Goal: Task Accomplishment & Management: Use online tool/utility

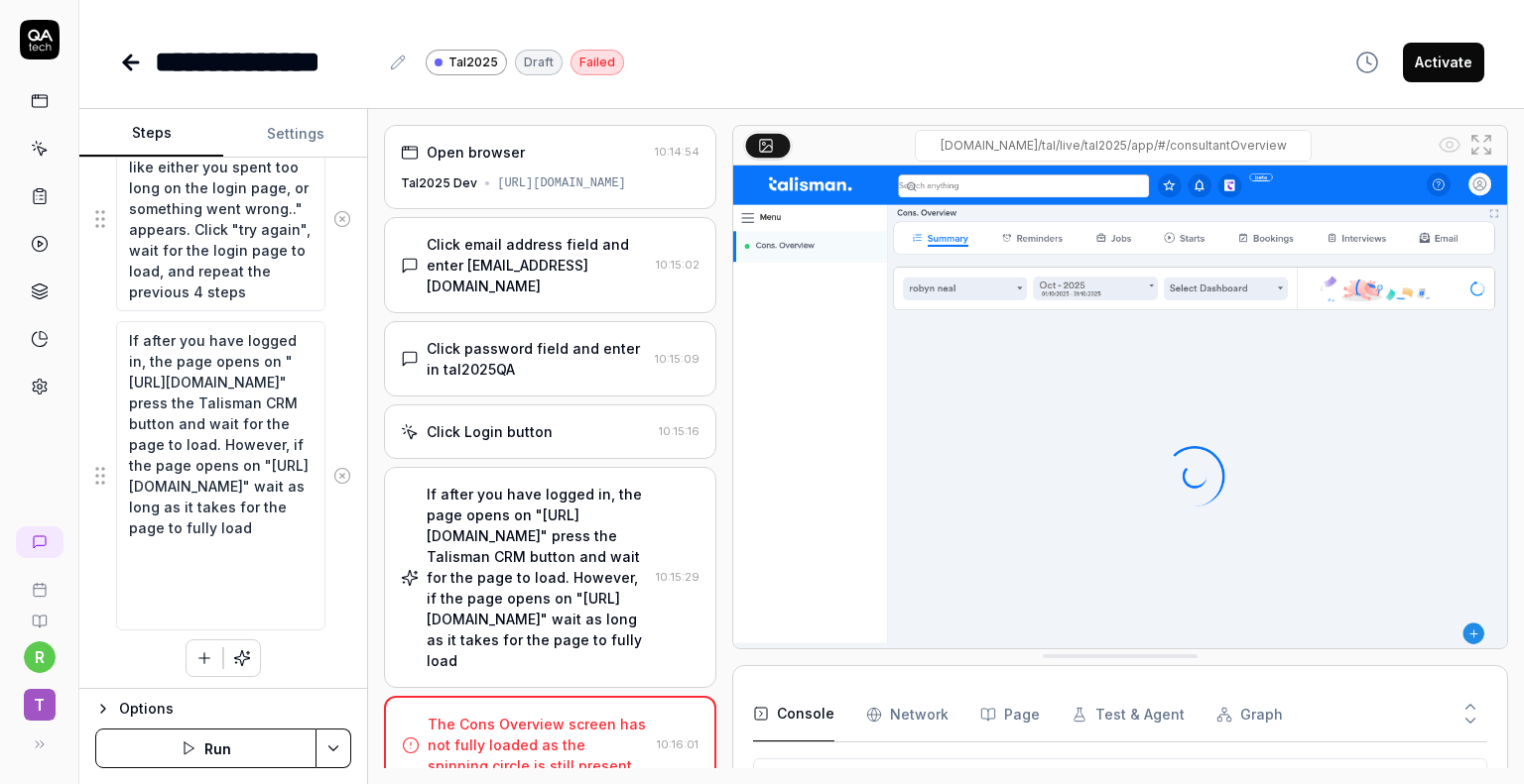
scroll to position [41, 0]
type textarea "*"
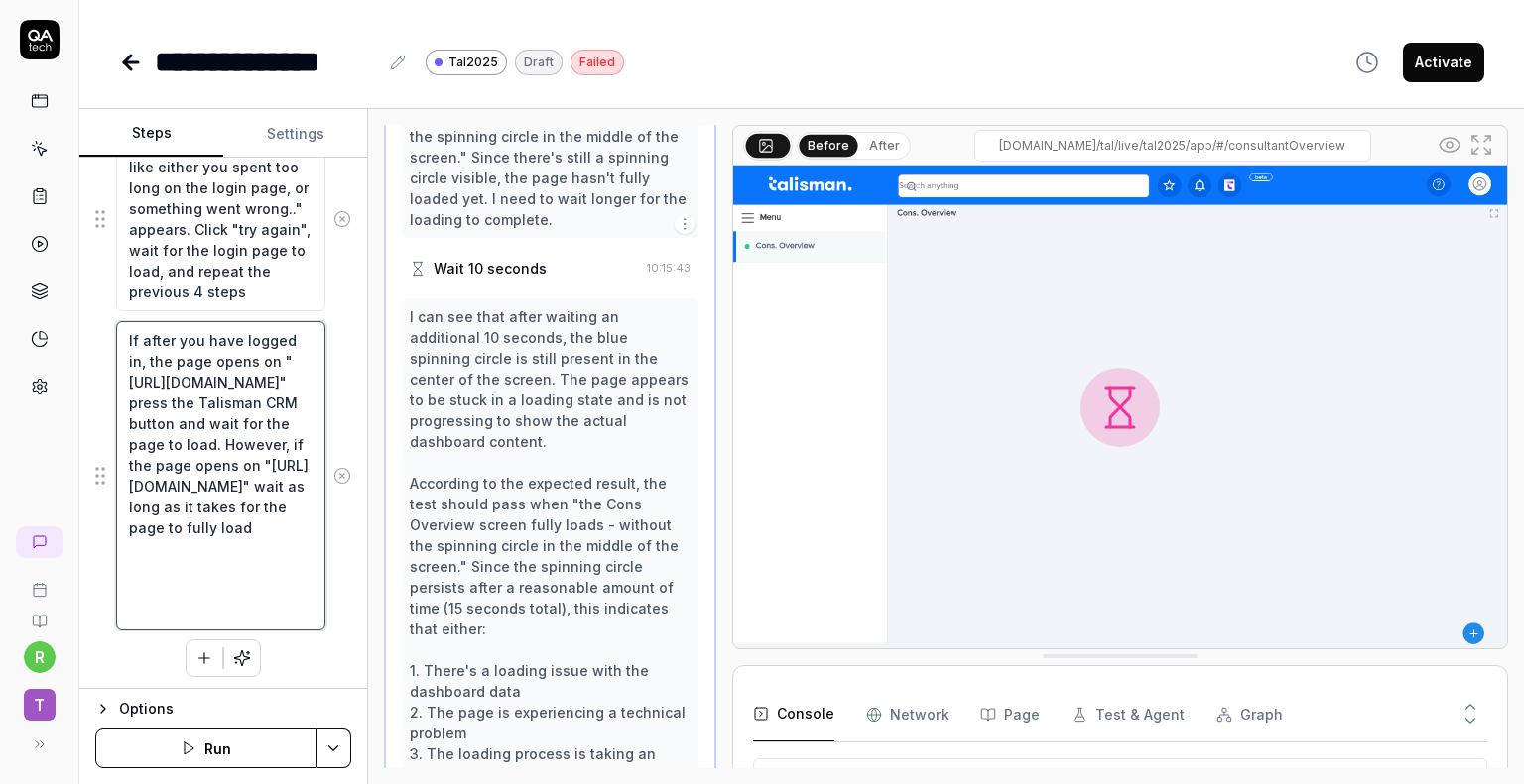
scroll to position [1477, 0]
drag, startPoint x: 200, startPoint y: 605, endPoint x: 171, endPoint y: 570, distance: 45.5
click at [171, 570] on textarea "If after you have logged in, the page opens on "[URL][DOMAIN_NAME]" press the T…" at bounding box center [220, 475] width 209 height 310
type textarea "If after you have logged in, the page opens on "[URL][DOMAIN_NAME]" press the T…"
type textarea "*"
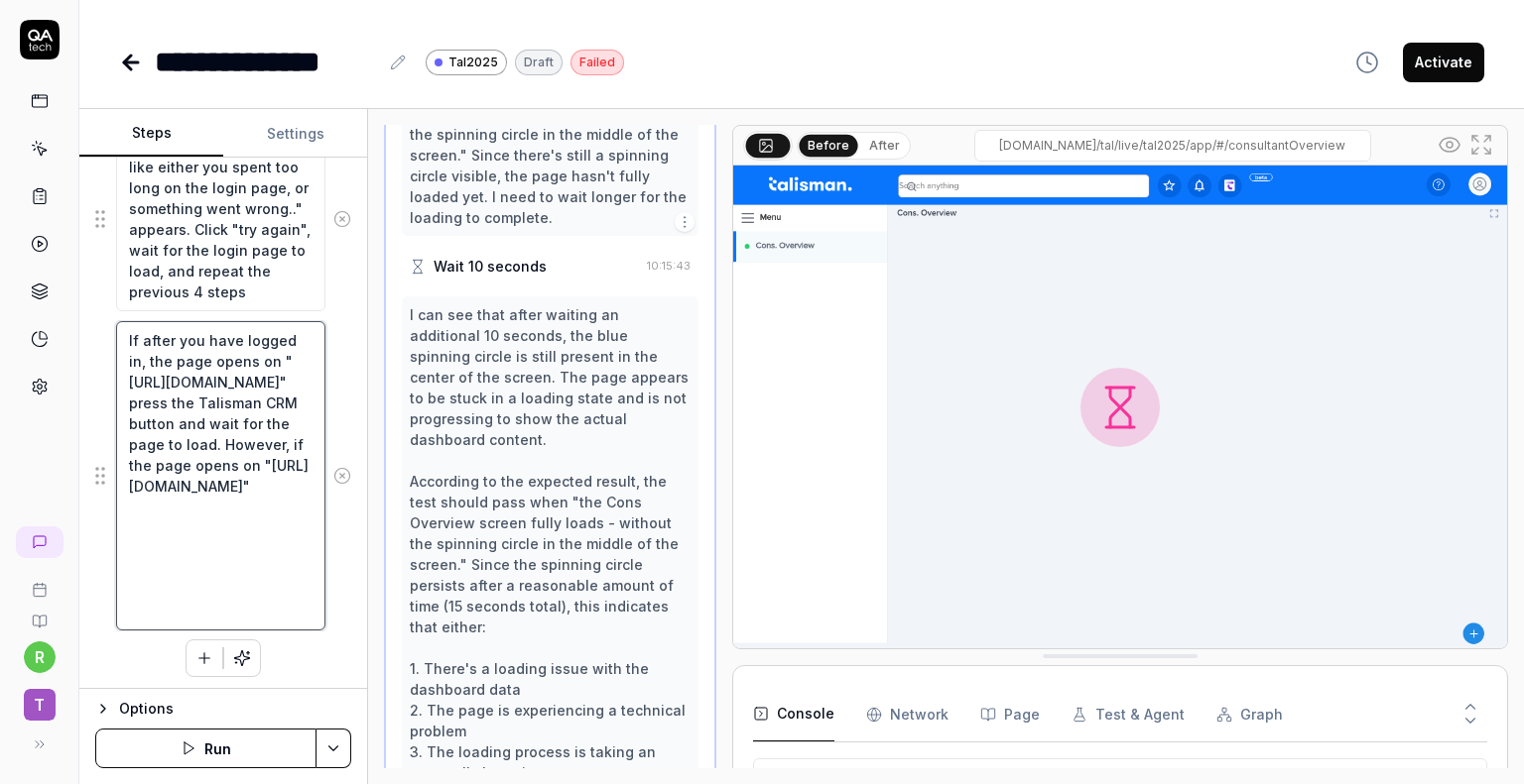
scroll to position [0, 0]
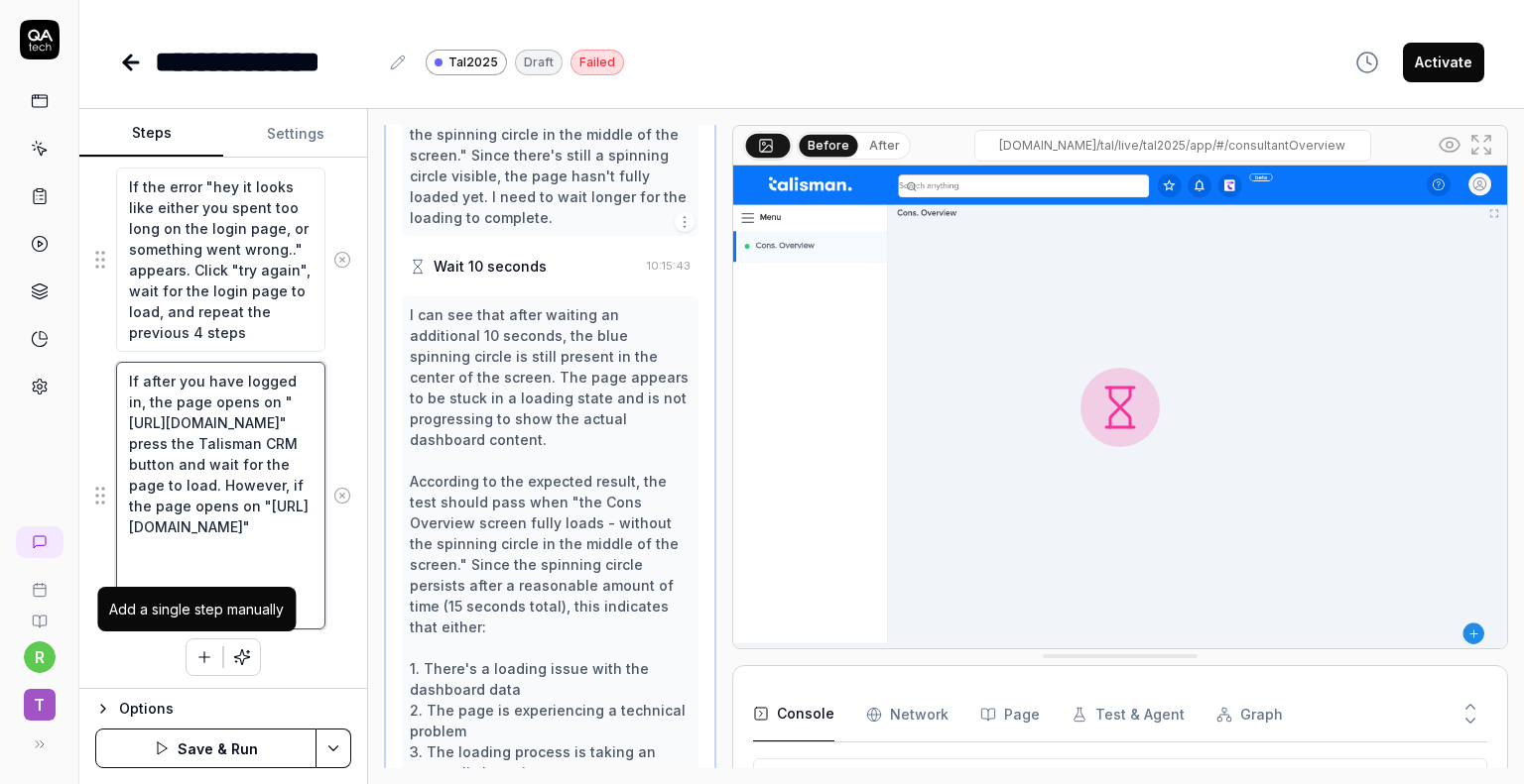
type textarea "If after you have logged in, the page opens on "[URL][DOMAIN_NAME]" press the T…"
click at [204, 658] on icon "button" at bounding box center [204, 657] width 18 height 18
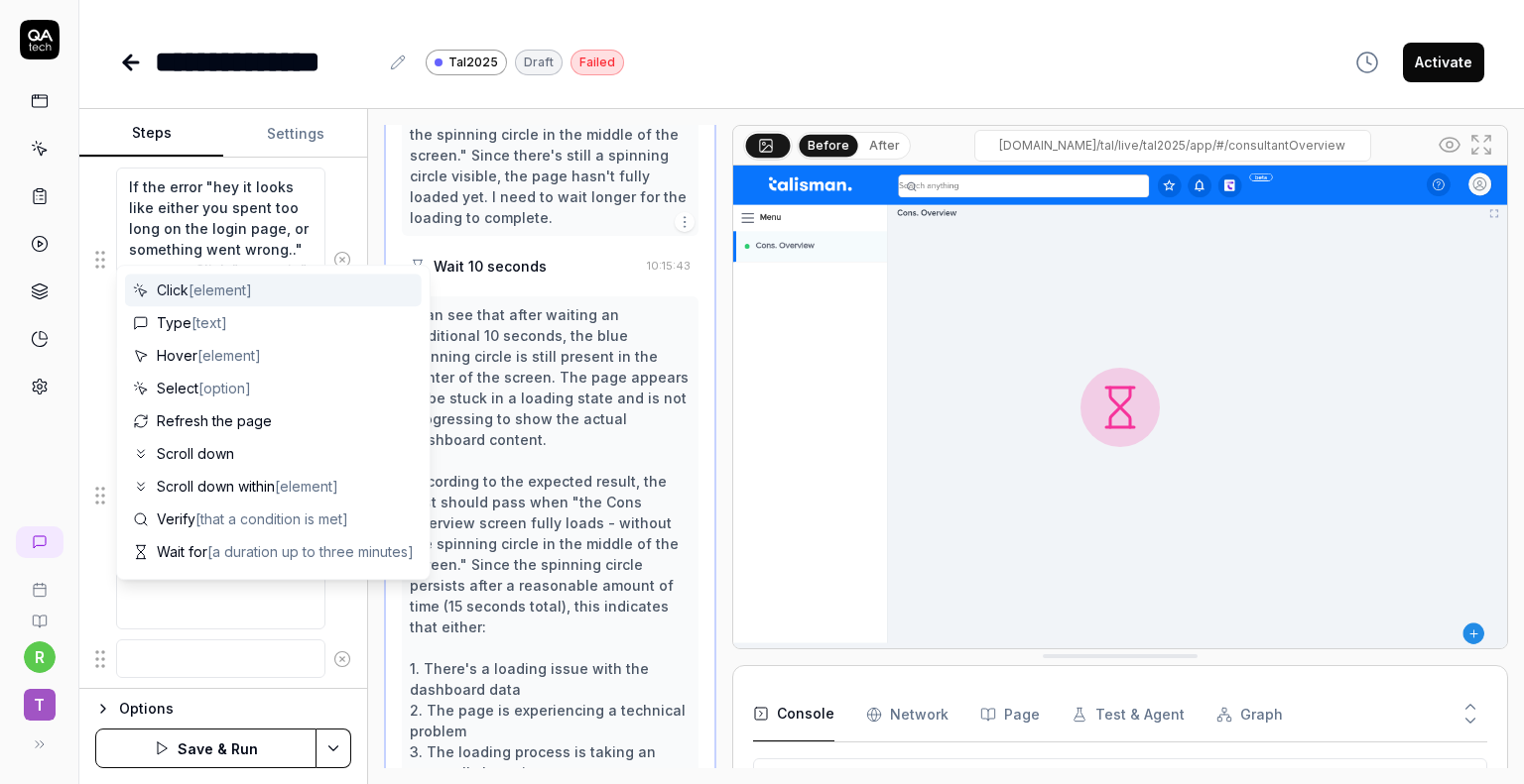
scroll to position [659, 0]
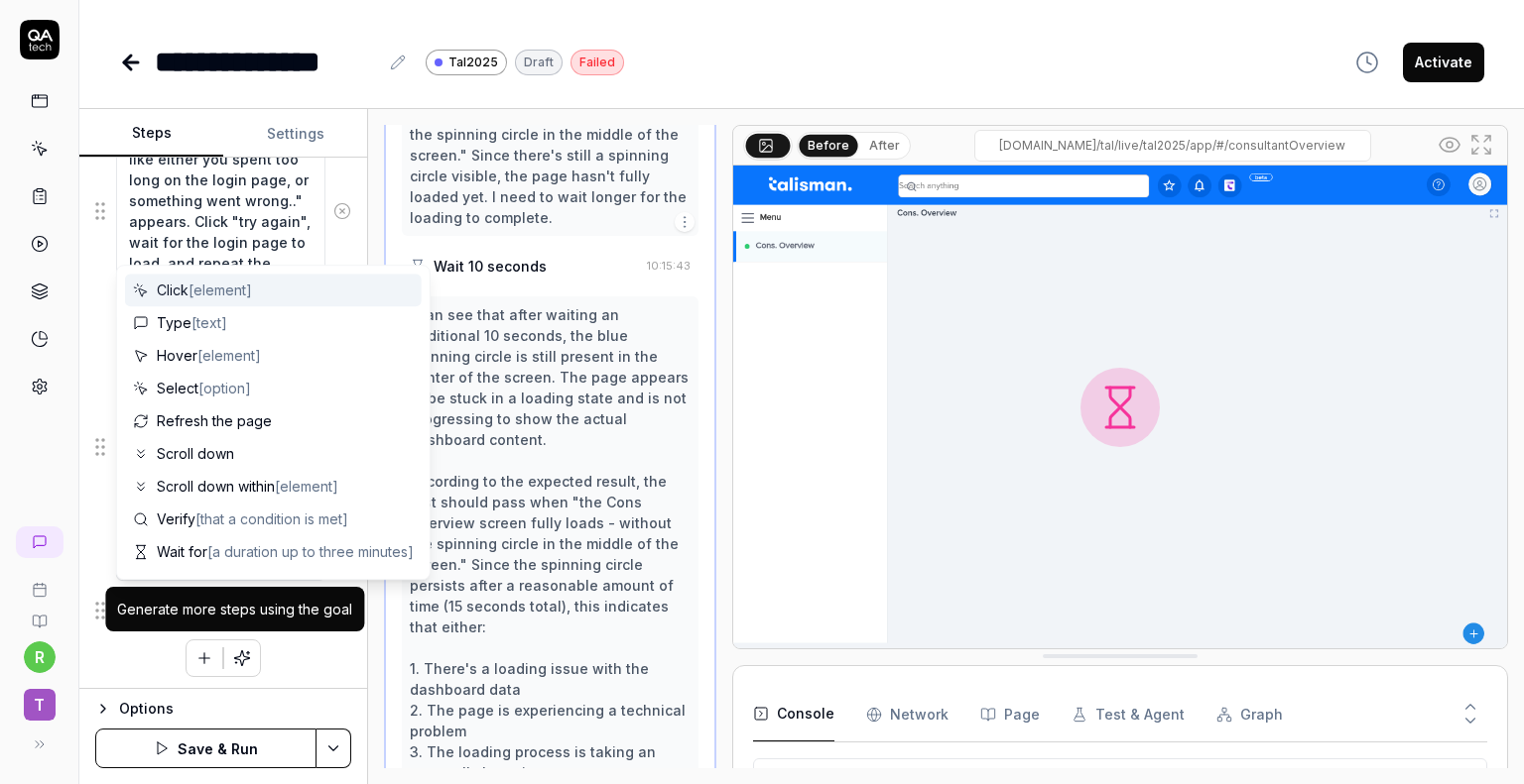
type textarea "*"
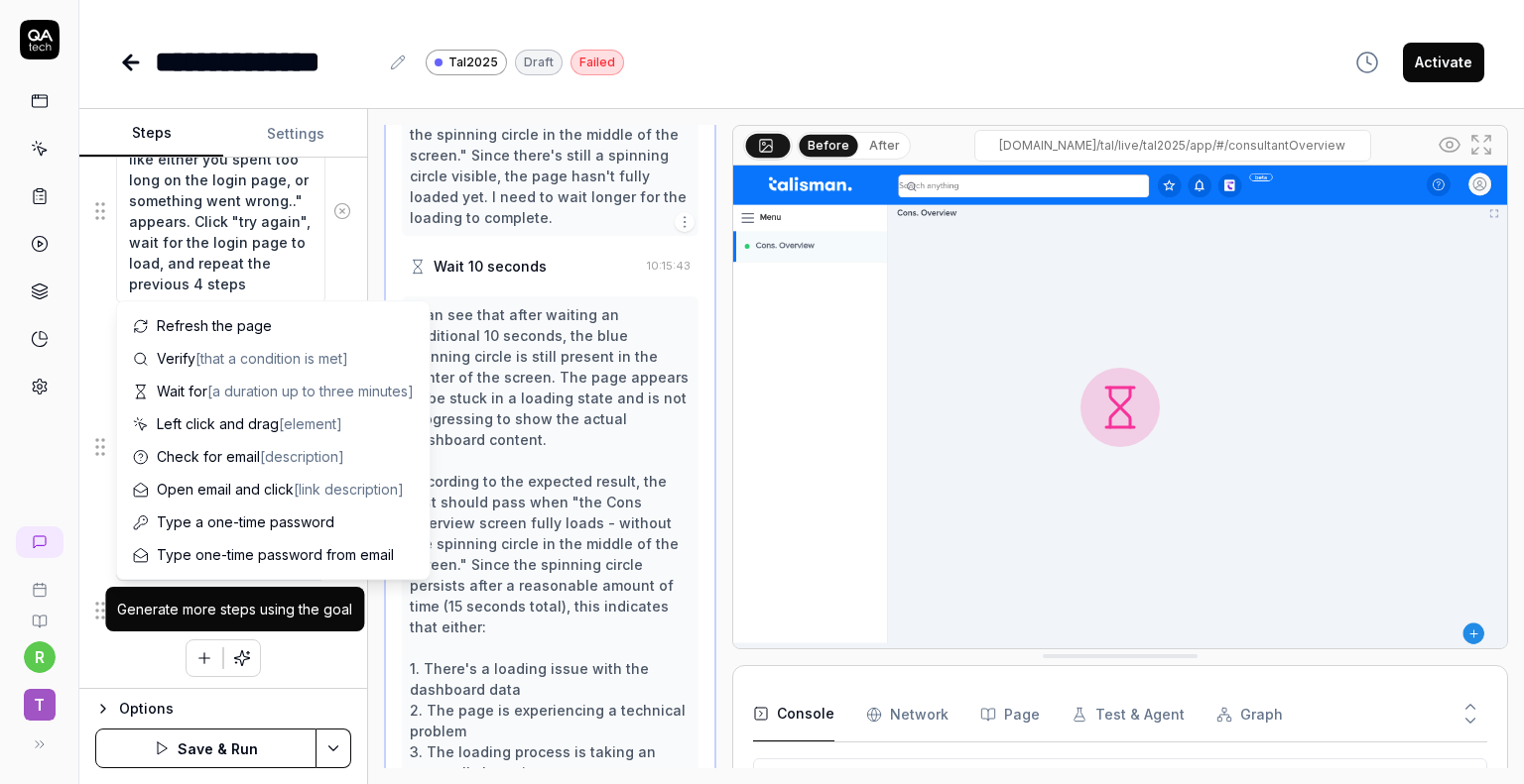
type textarea "At"
type textarea "*"
type textarea "At"
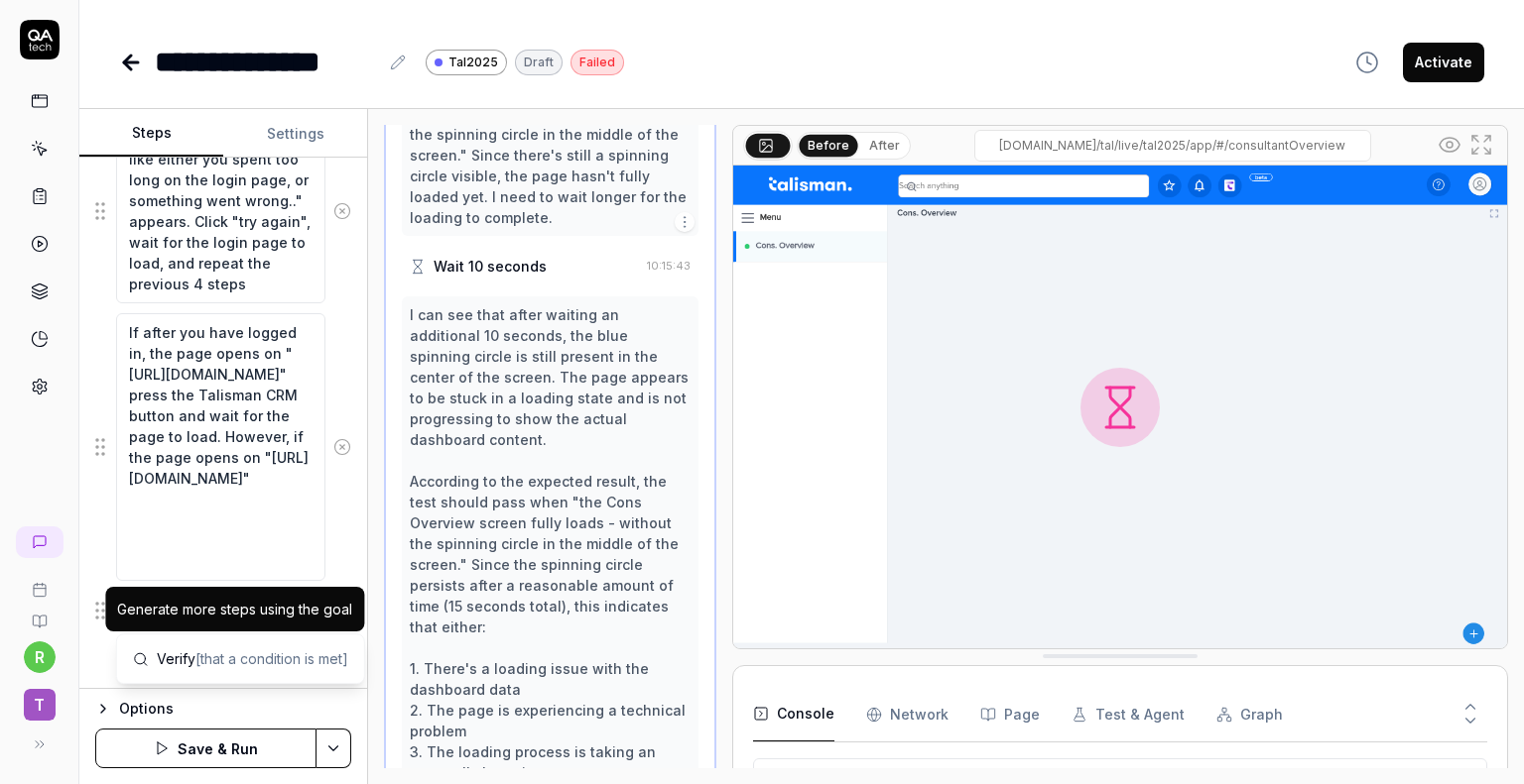
type textarea "*"
type textarea "At t"
type textarea "*"
type textarea "At th"
type textarea "*"
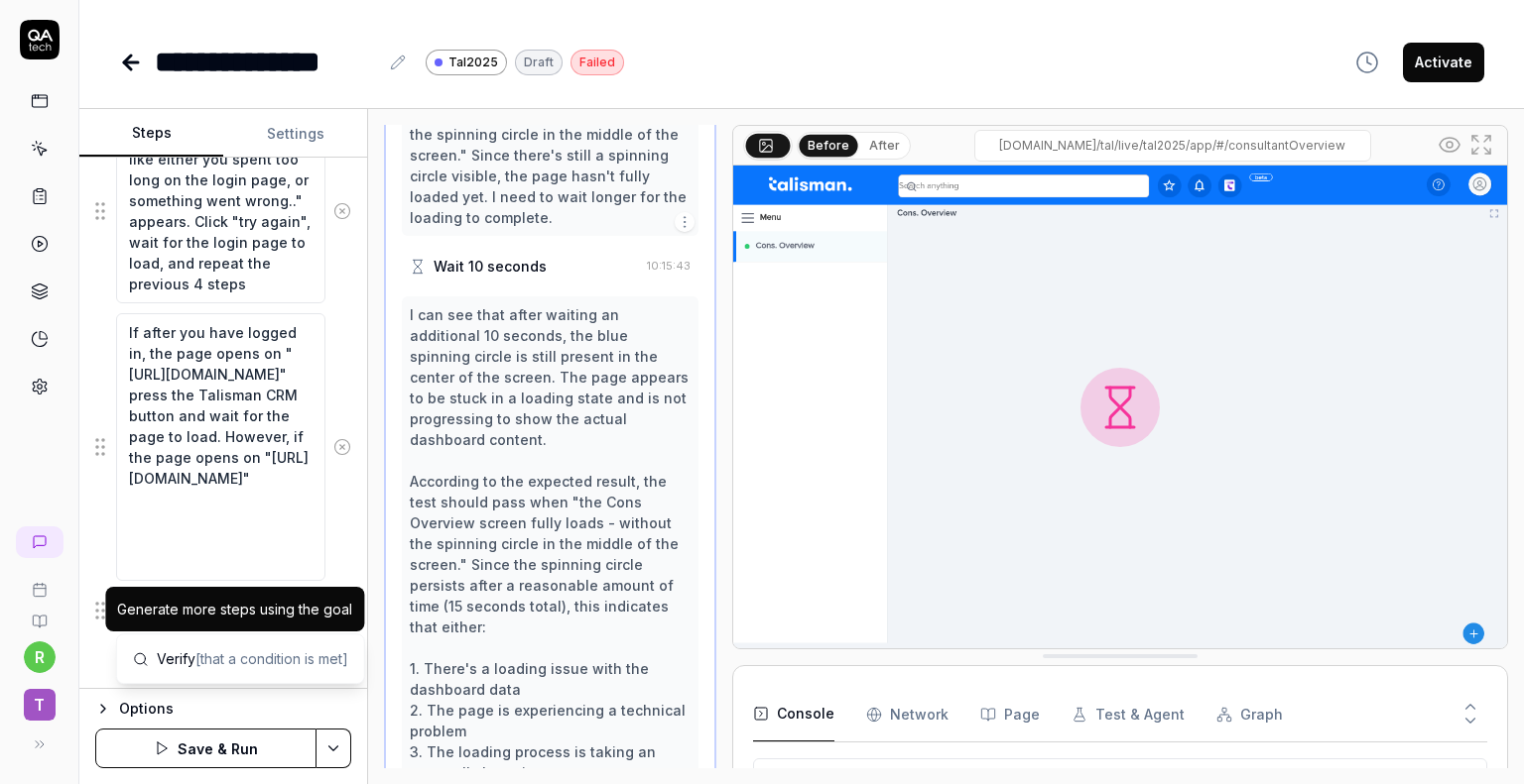
type textarea "At the"
type textarea "*"
type textarea "At the"
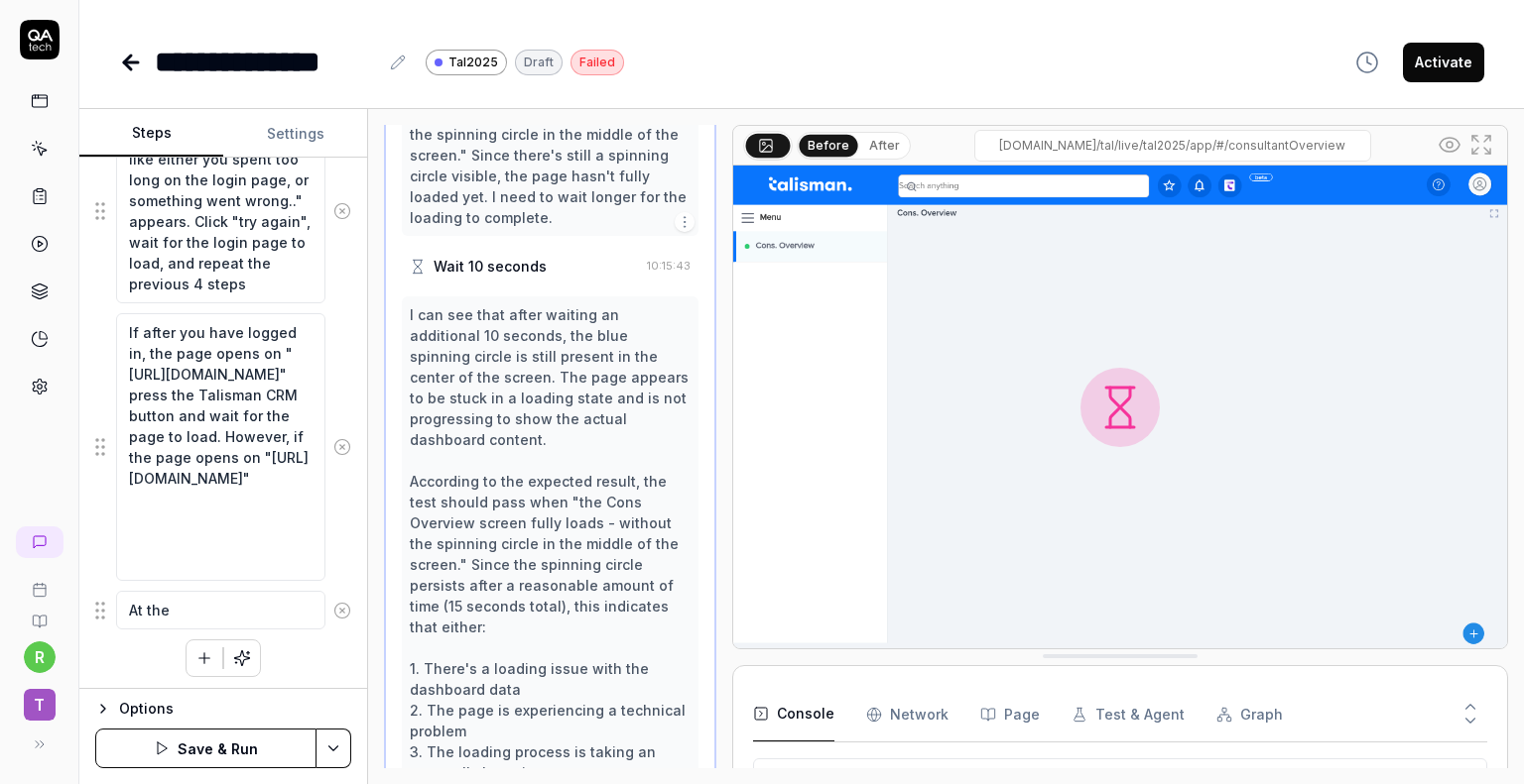
type textarea "*"
type textarea "At the"
type textarea "*"
type textarea "At th"
type textarea "*"
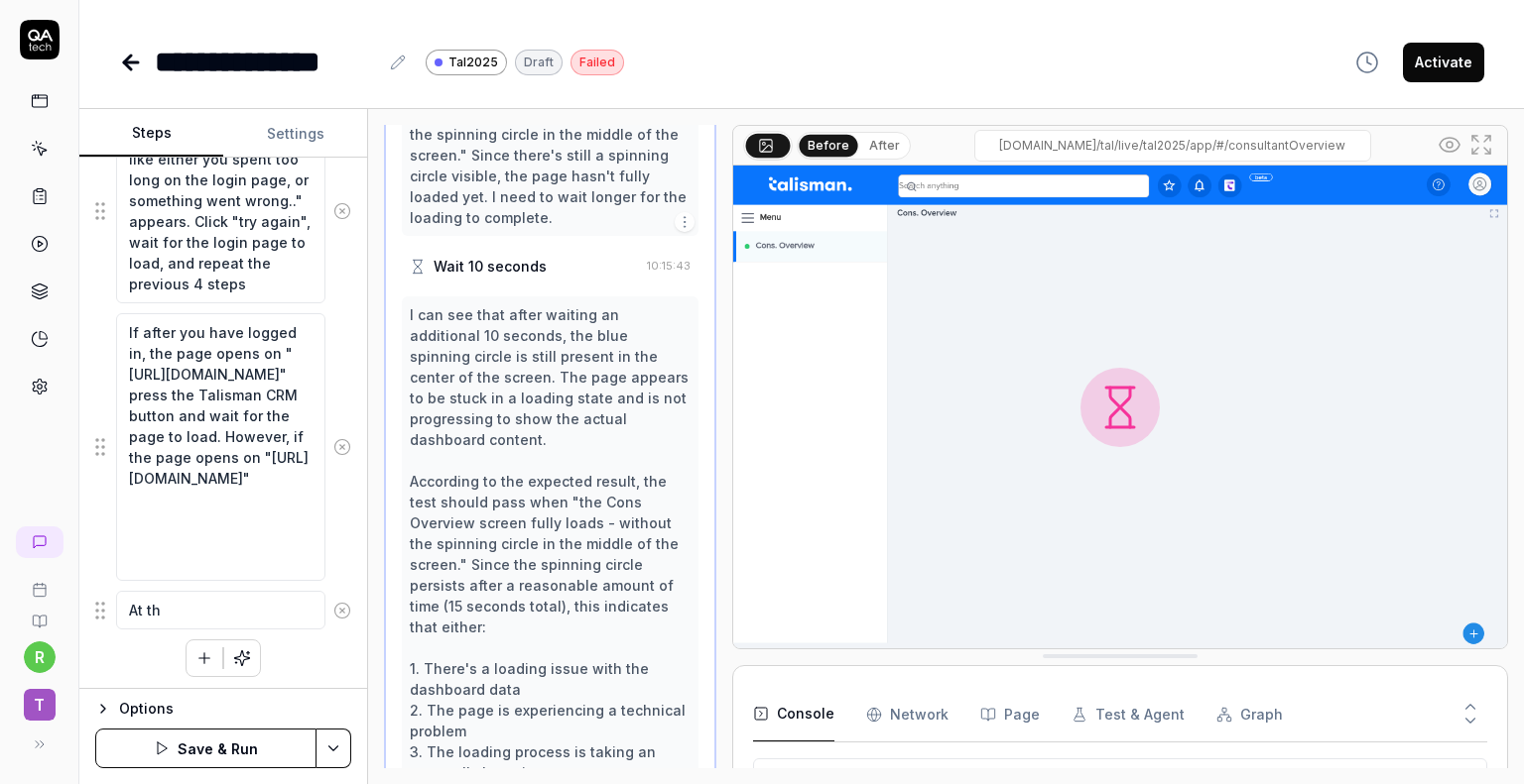
type textarea "At t"
type textarea "*"
type textarea "At"
type textarea "*"
type textarea "At"
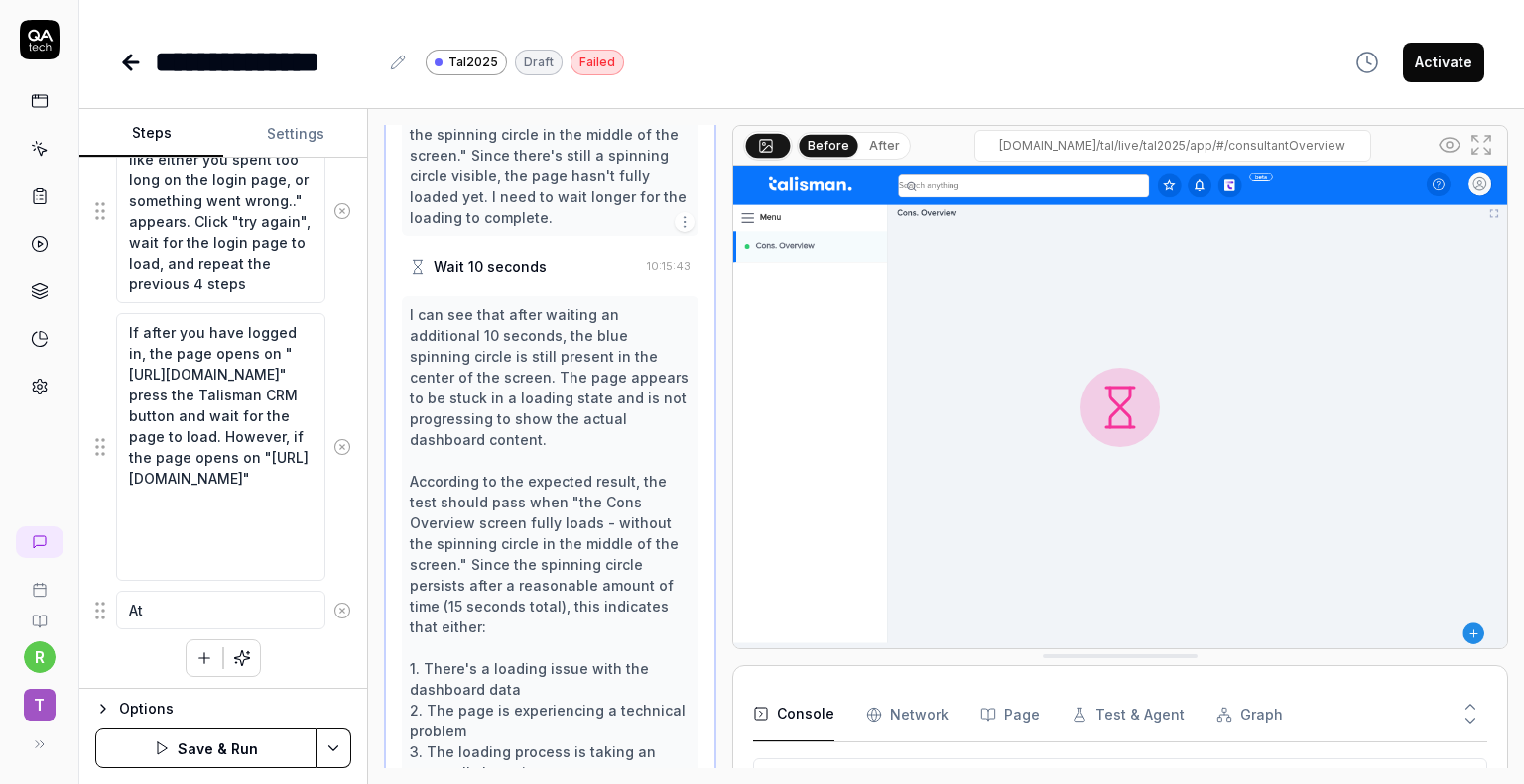
type textarea "*"
type textarea "A"
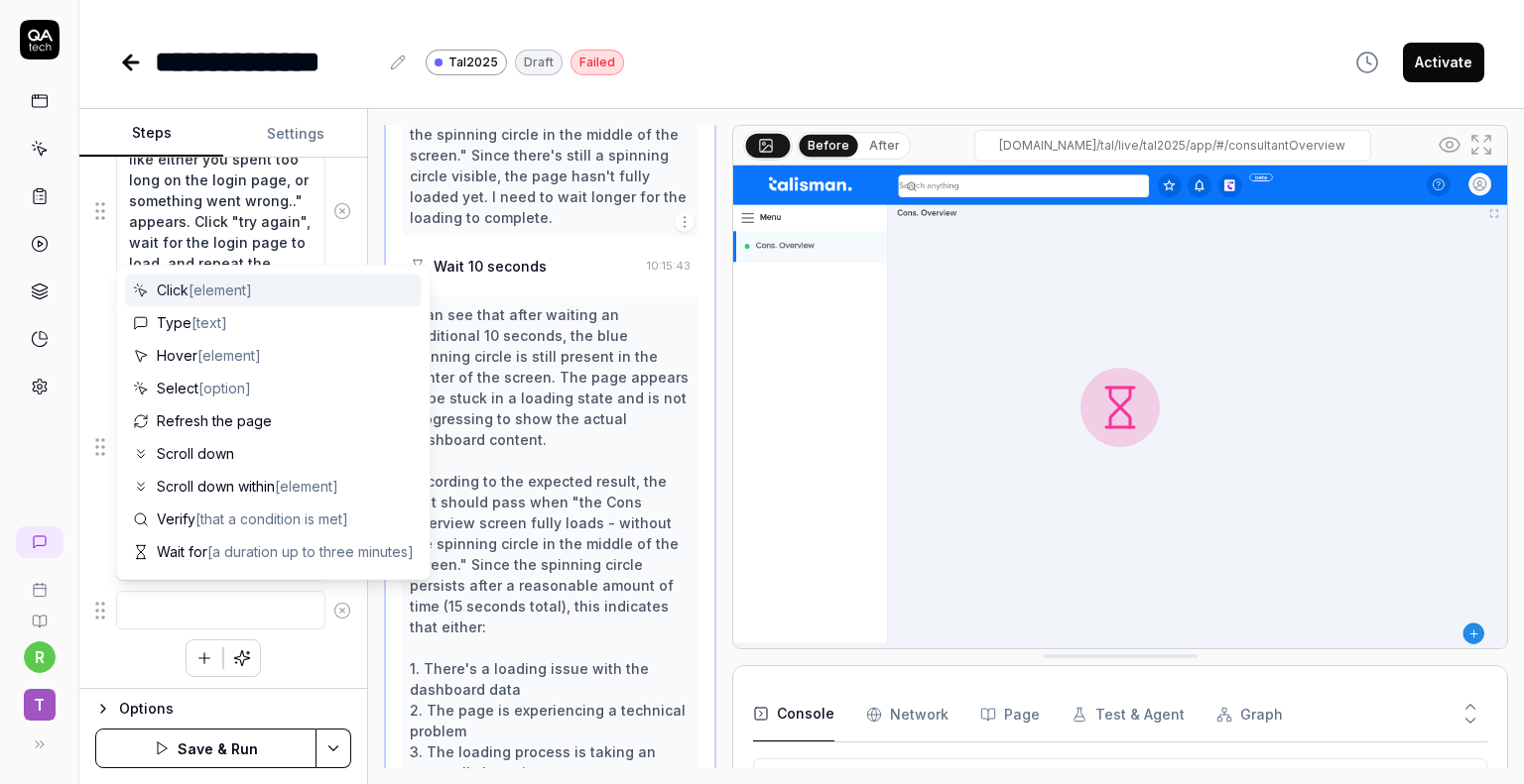
type textarea "*"
type textarea "l"
type textarea "*"
type textarea "li"
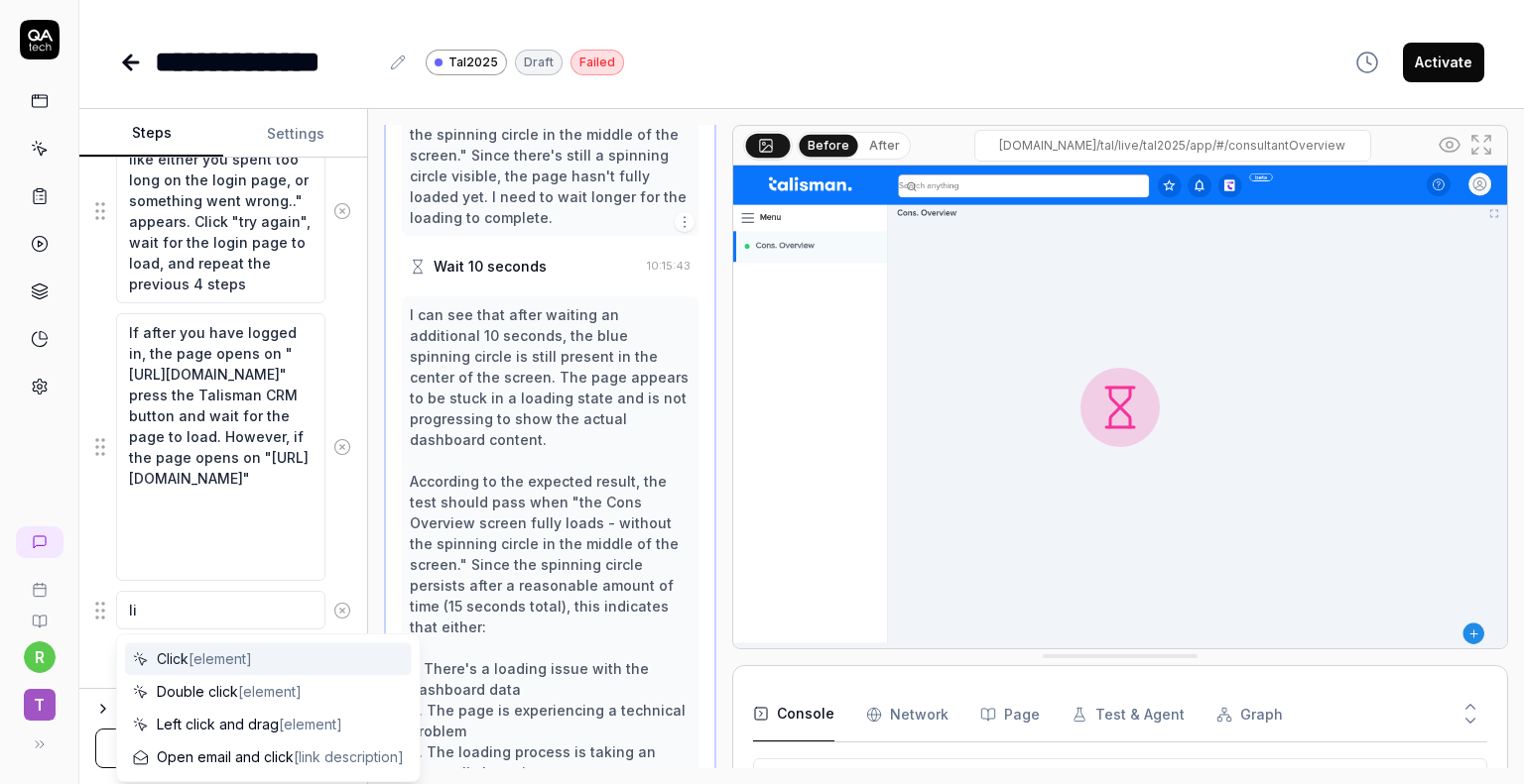
type textarea "*"
type textarea "lic"
type textarea "*"
type textarea "lick"
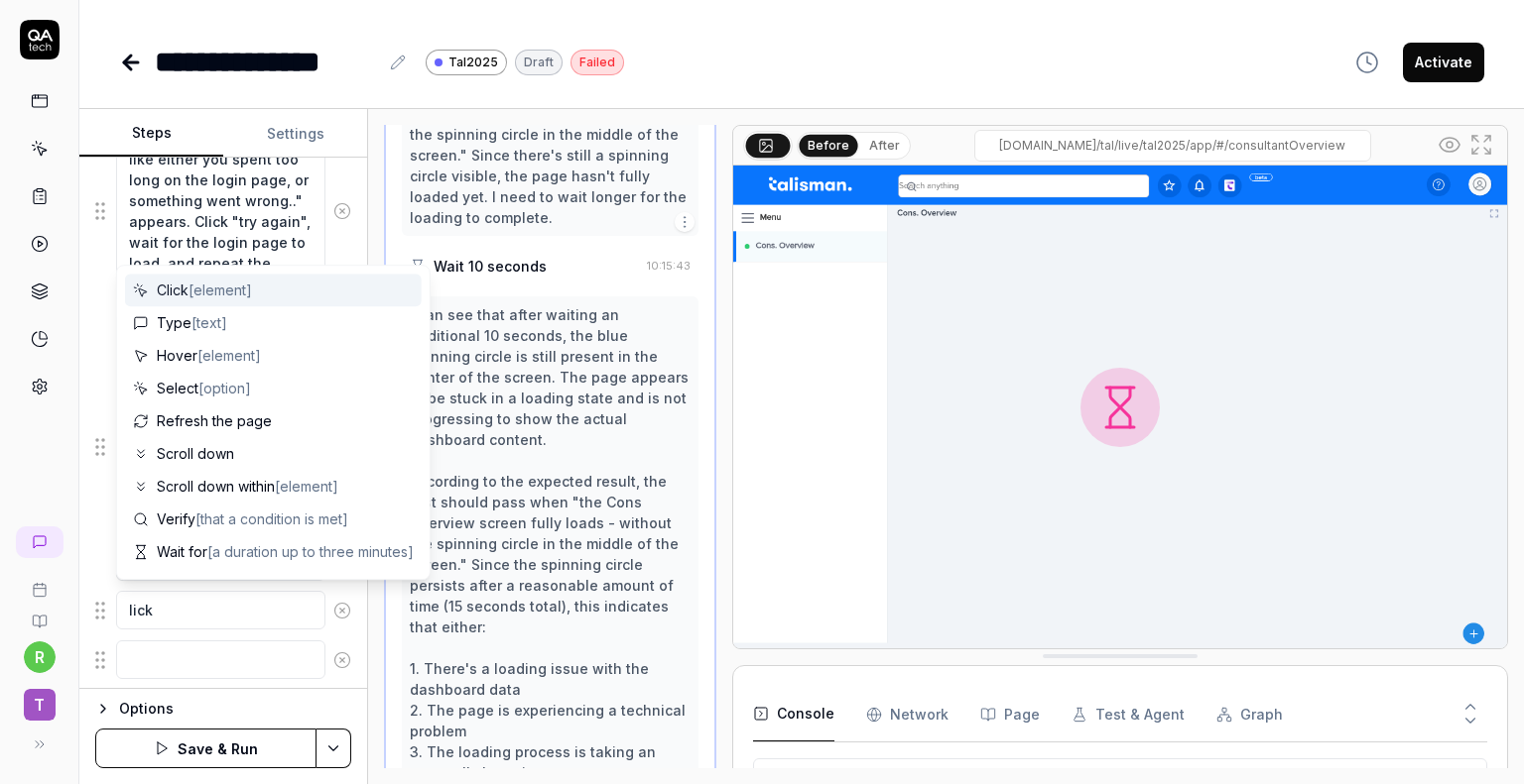
scroll to position [709, 0]
click at [211, 288] on span "[element]" at bounding box center [220, 290] width 64 height 17
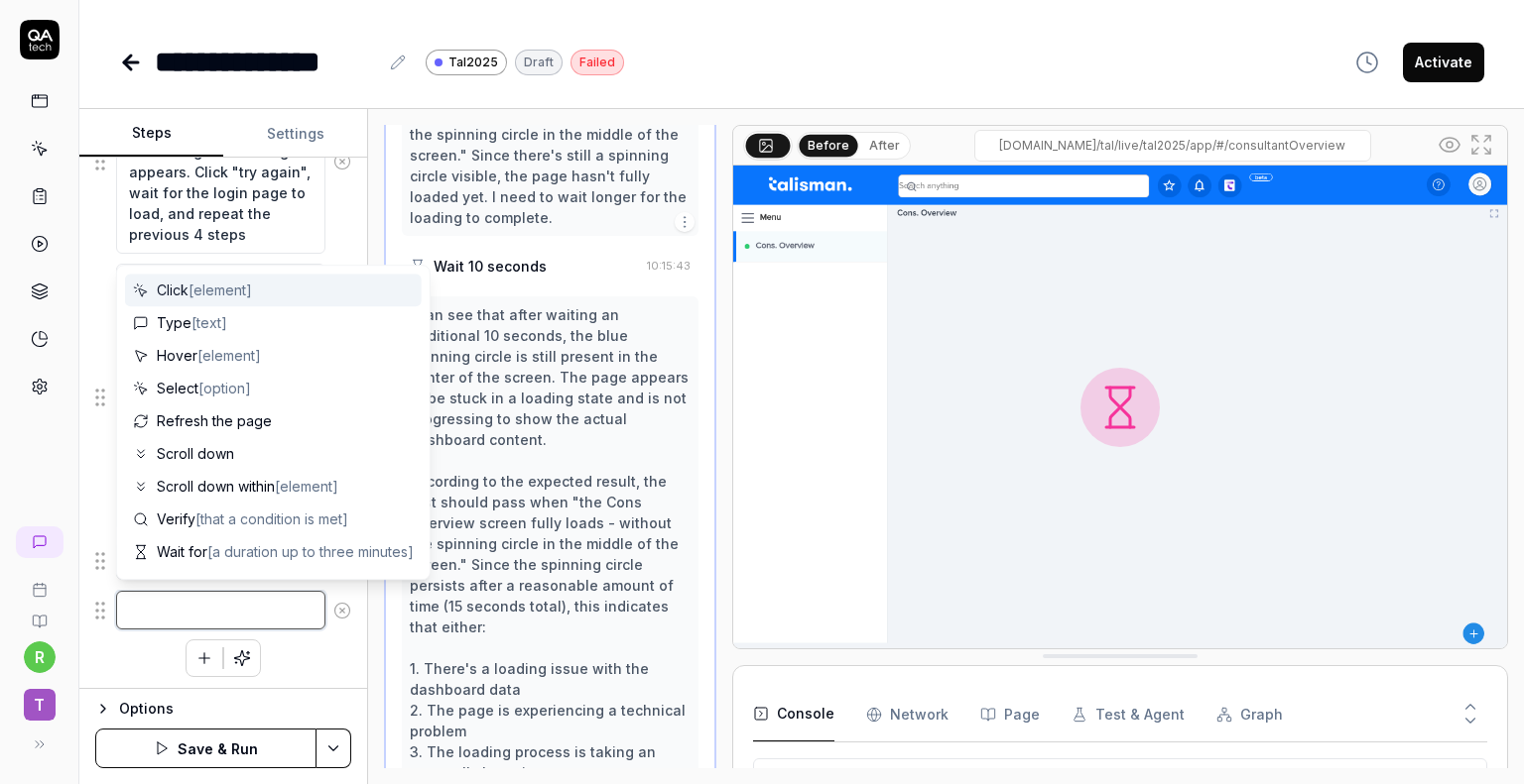
type textarea "*"
type textarea "Click"
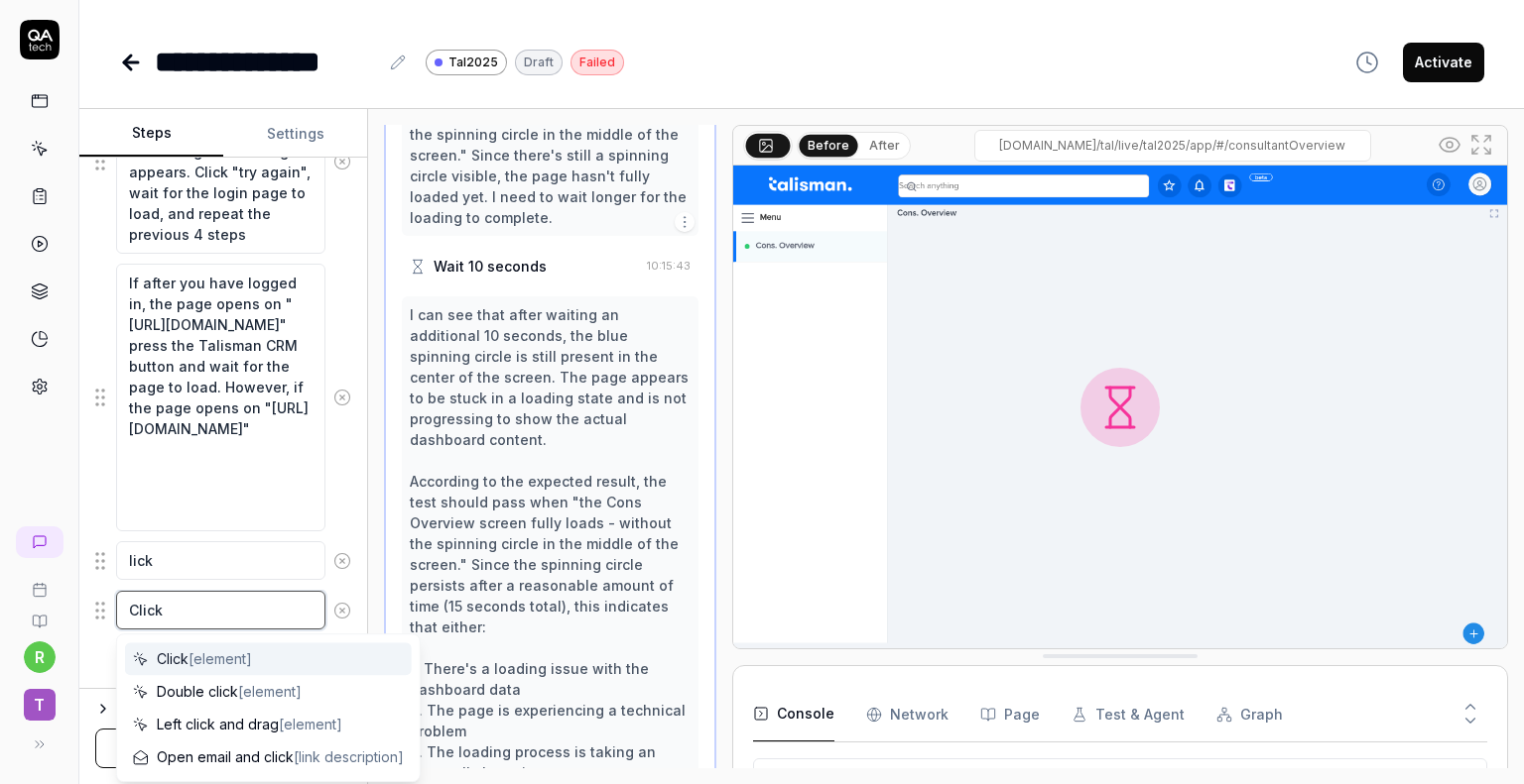
type textarea "*"
type textarea "Click t"
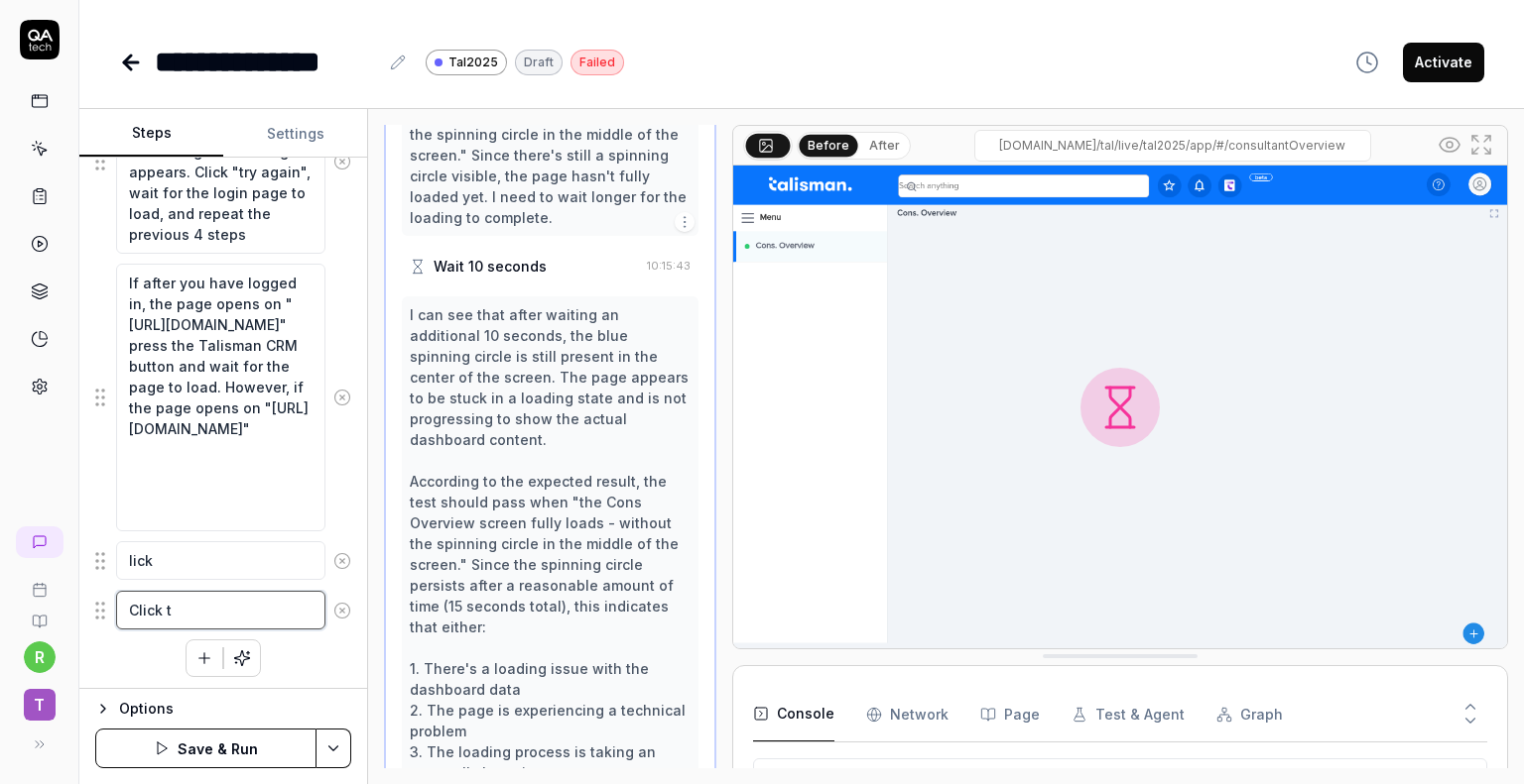
type textarea "*"
type textarea "Click te"
type textarea "*"
type textarea "Click t"
type textarea "*"
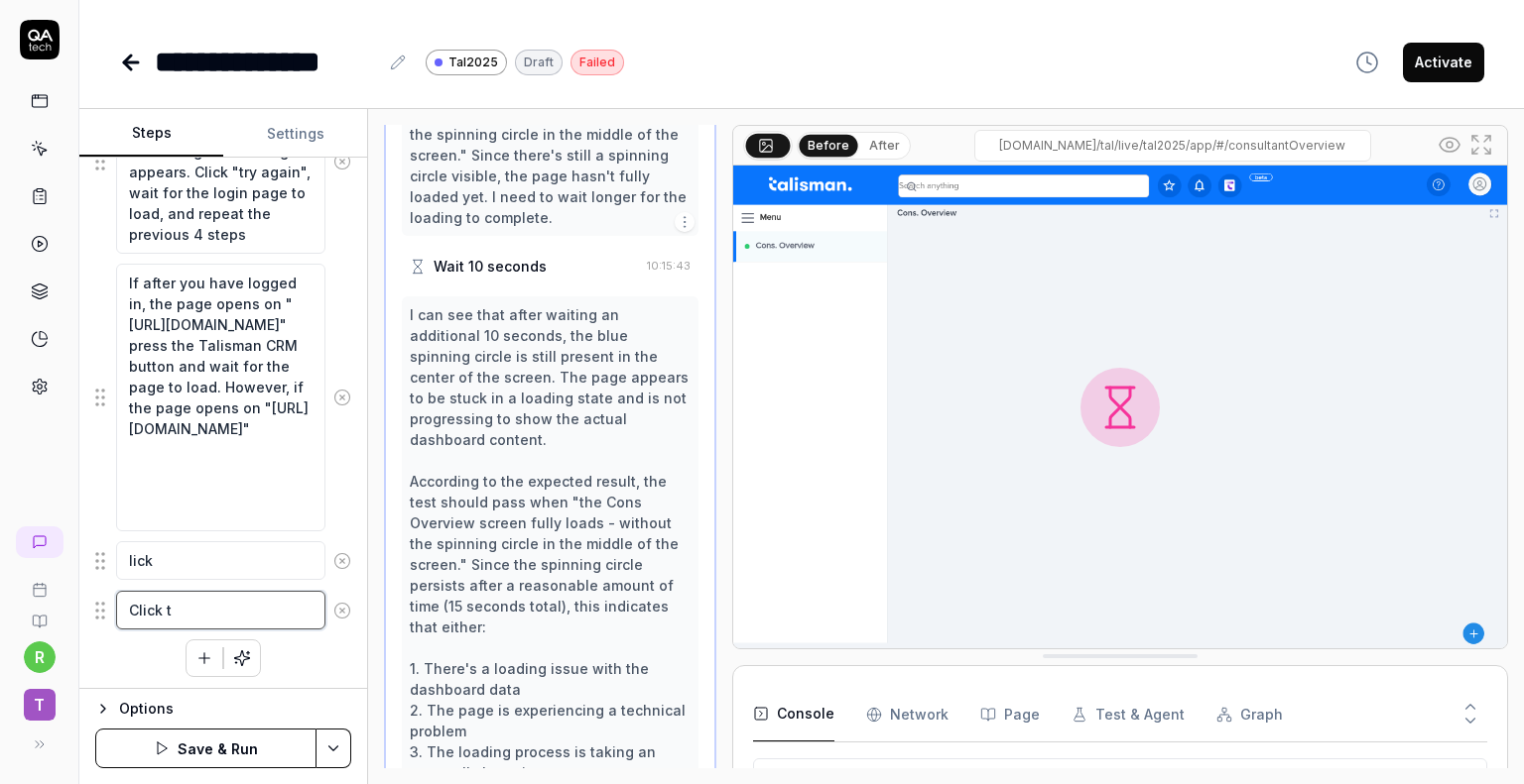
type textarea "Click th"
type textarea "*"
type textarea "Click the"
type textarea "*"
type textarea "Click the"
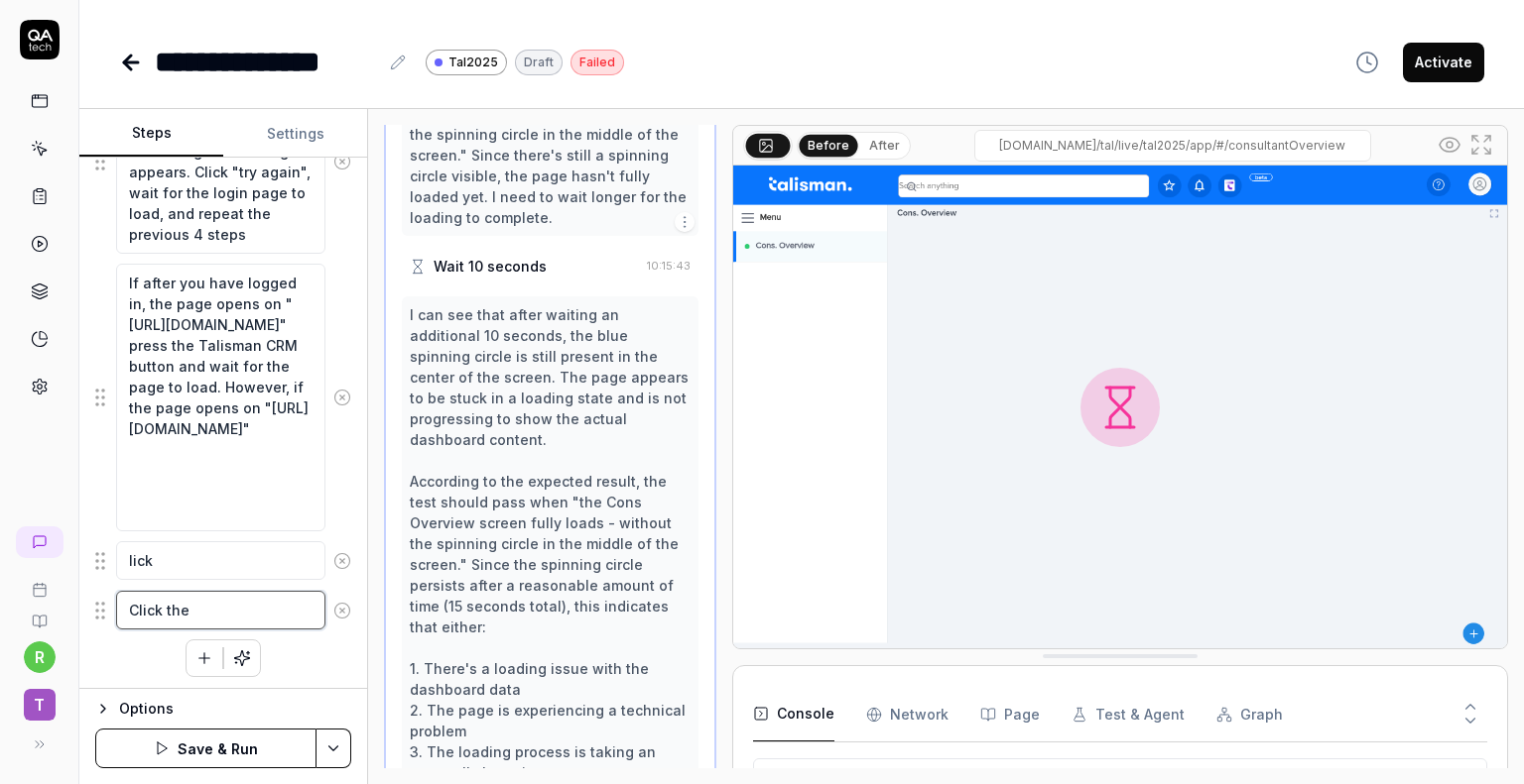
type textarea "*"
type textarea "Click the ""
type textarea "*"
type textarea "Click the "t"
type textarea "*"
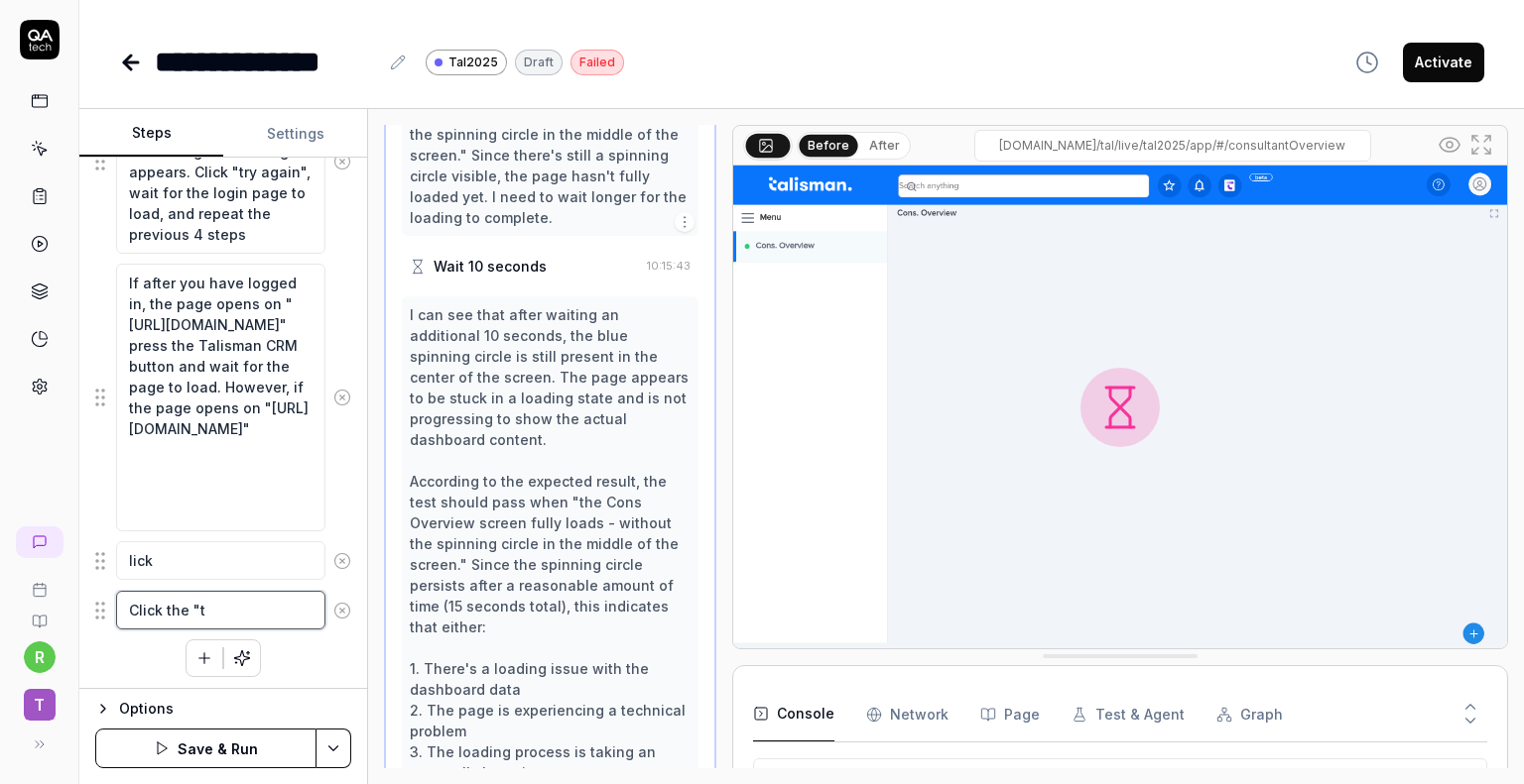
type textarea "Click the "t""
type textarea "*"
type textarea "Click the "t""
type textarea "*"
type textarea "Click the "t" i"
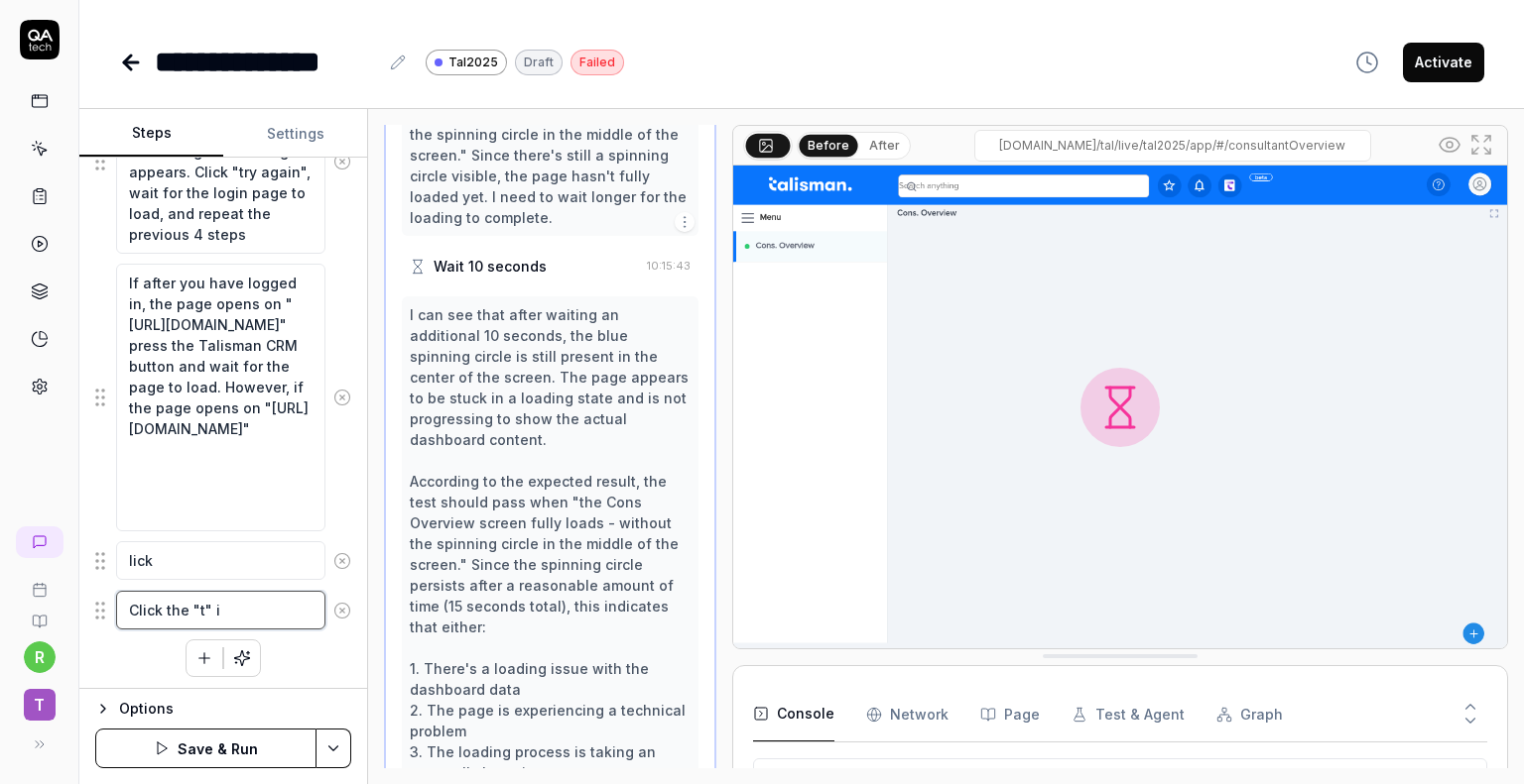
type textarea "*"
type textarea "Click the "t" ico"
type textarea "*"
type textarea "Click the "t" icon"
type textarea "*"
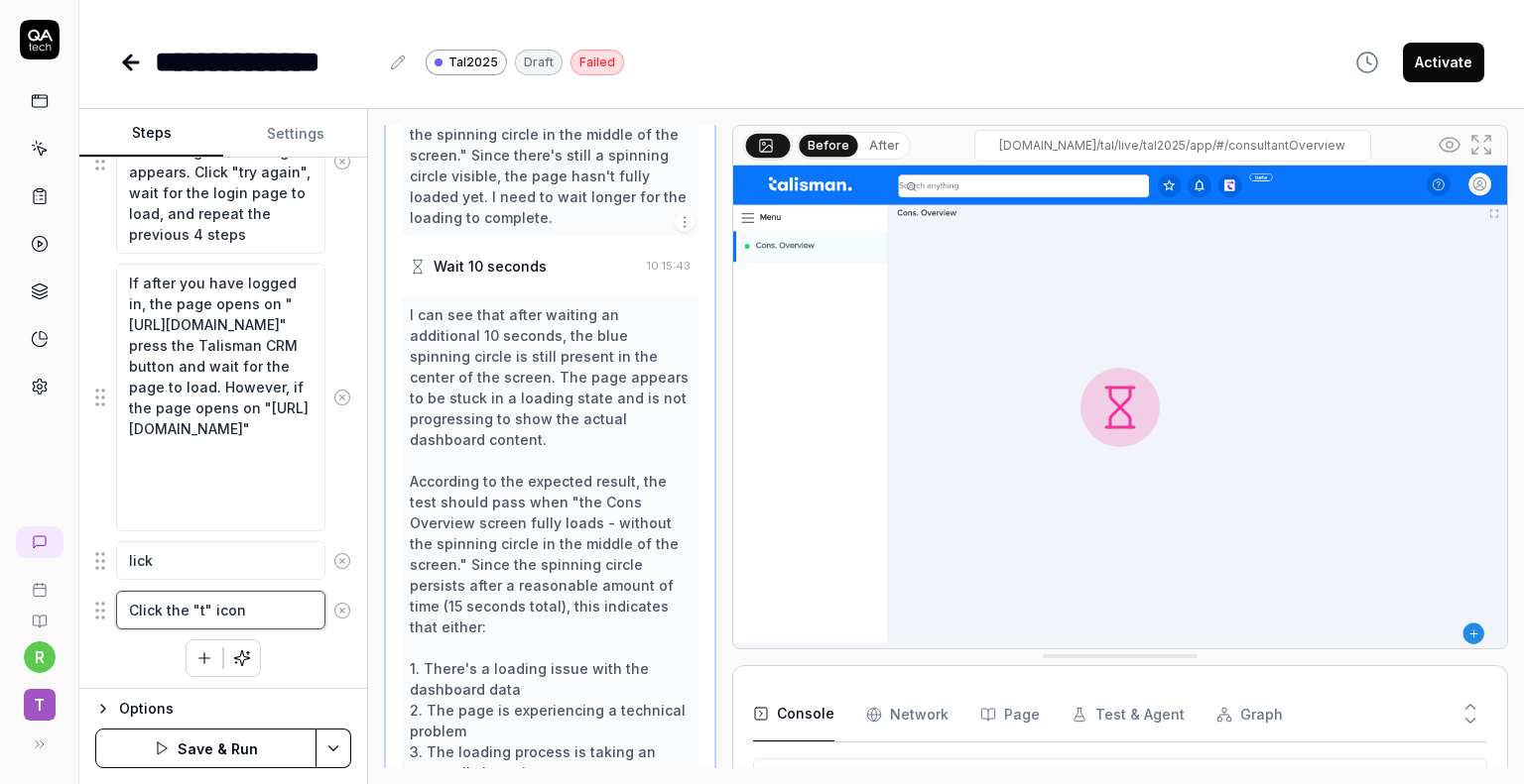
type textarea "Click the "t" icon"
type textarea "*"
type textarea "Click the "t" icon to"
type textarea "*"
type textarea "Click the "t" icon to"
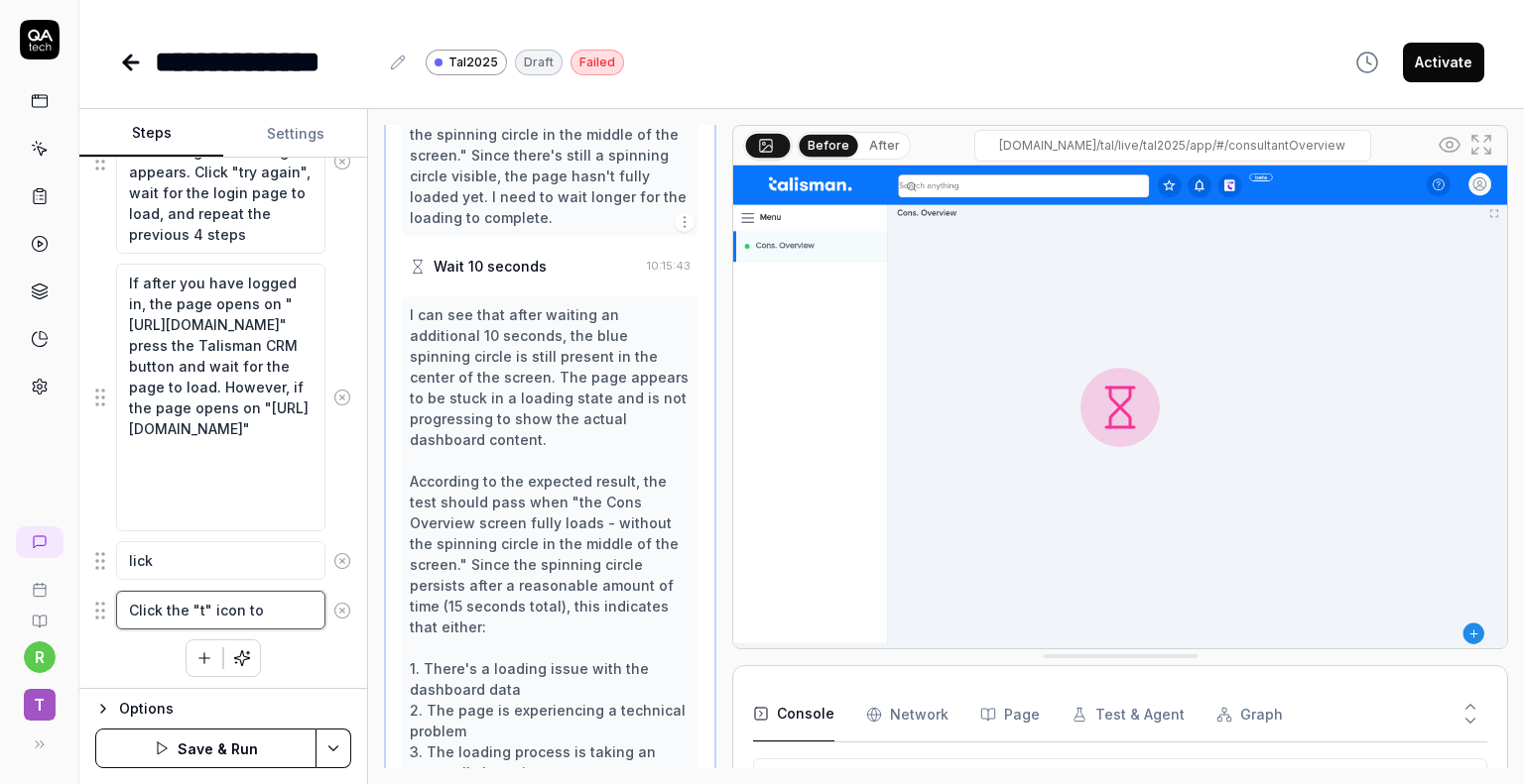
type textarea "*"
type textarea "Click the "t" icon to t"
type textarea "*"
type textarea "Click the "t" icon to th"
type textarea "*"
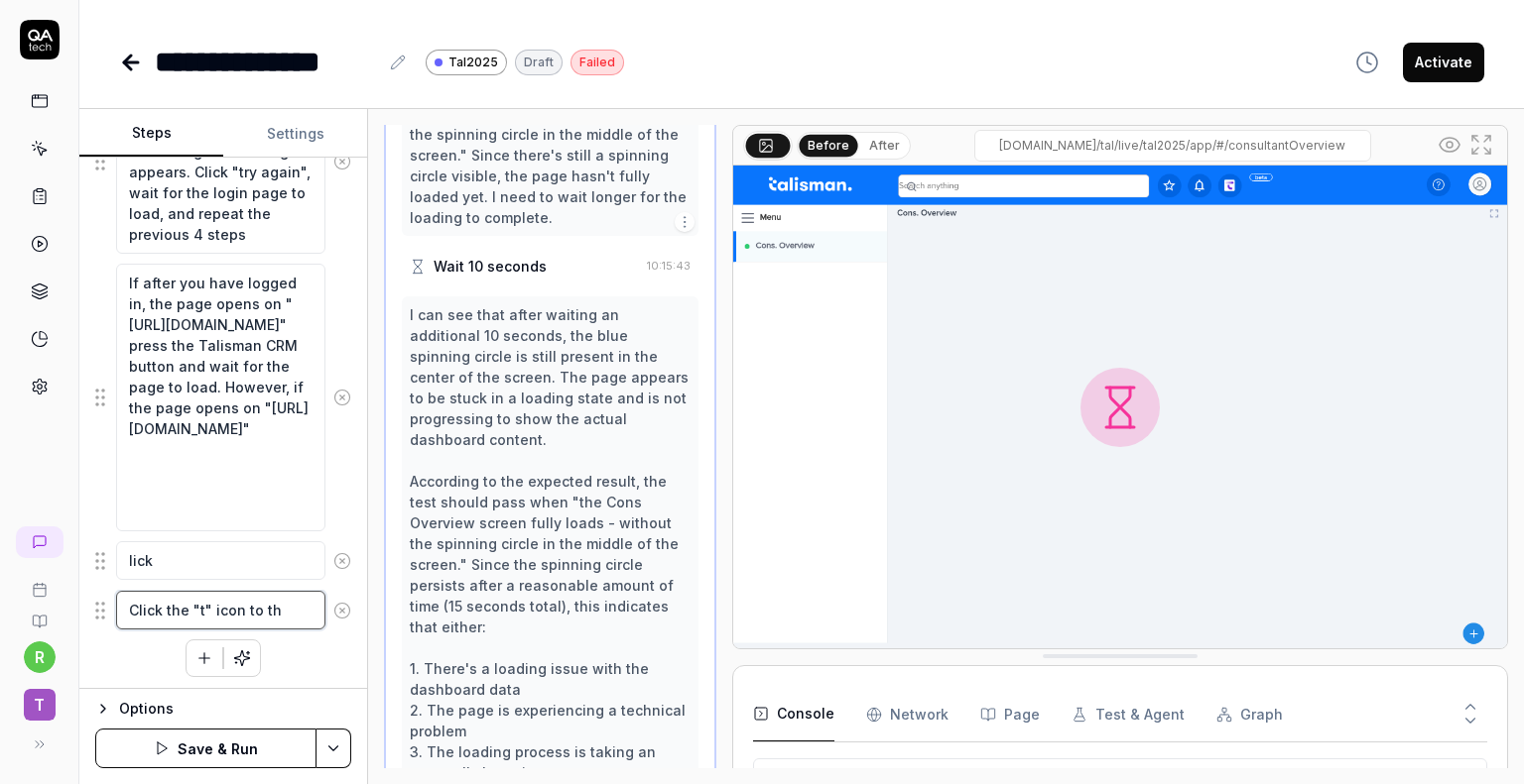
type textarea "Click the "t" icon to the"
type textarea "*"
type textarea "Click the "t" icon to the"
type textarea "*"
type textarea "Click the "t" icon to the l"
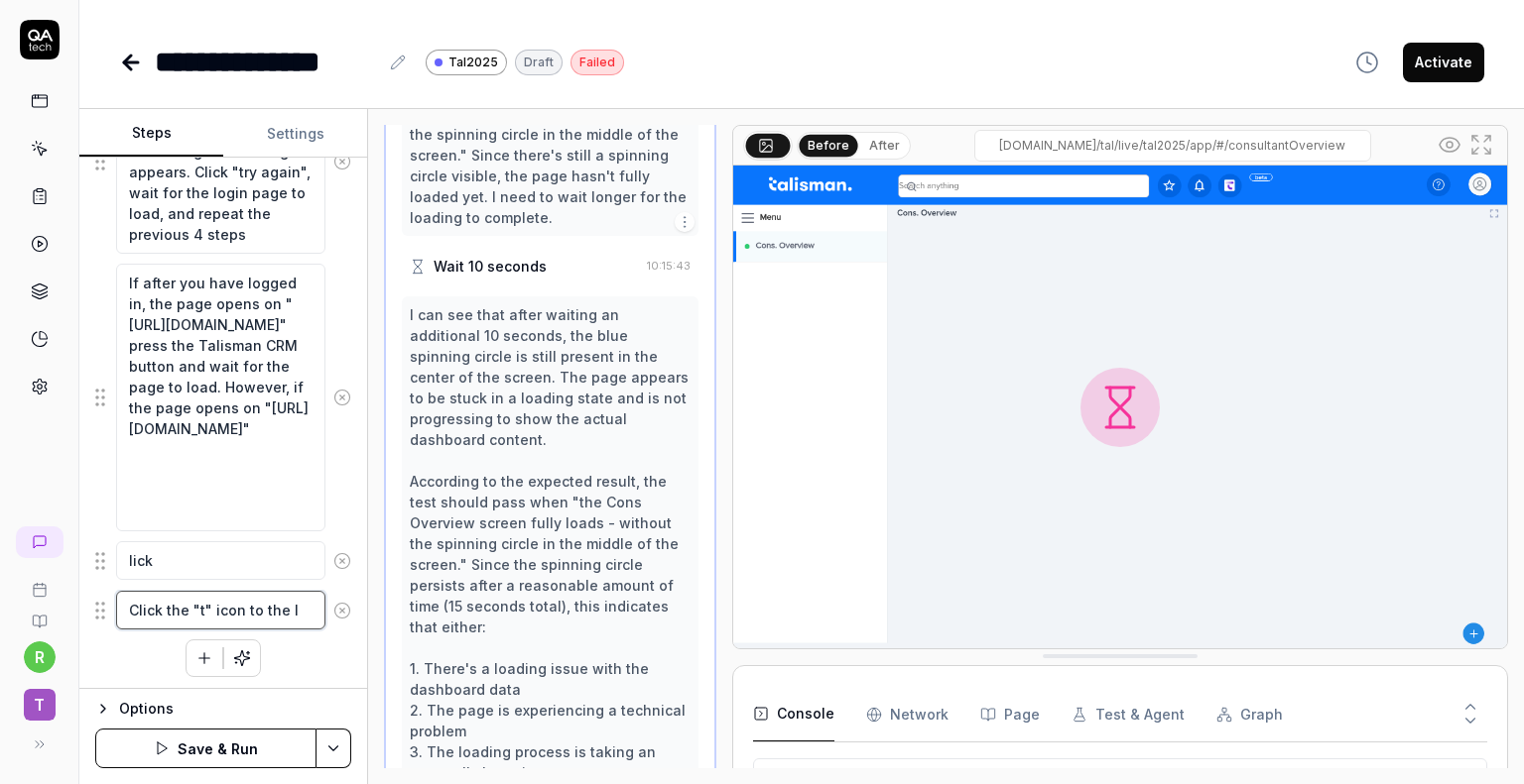
type textarea "*"
type textarea "Click the "t" icon to the le"
type textarea "*"
type textarea "Click the "t" icon to the let"
type textarea "*"
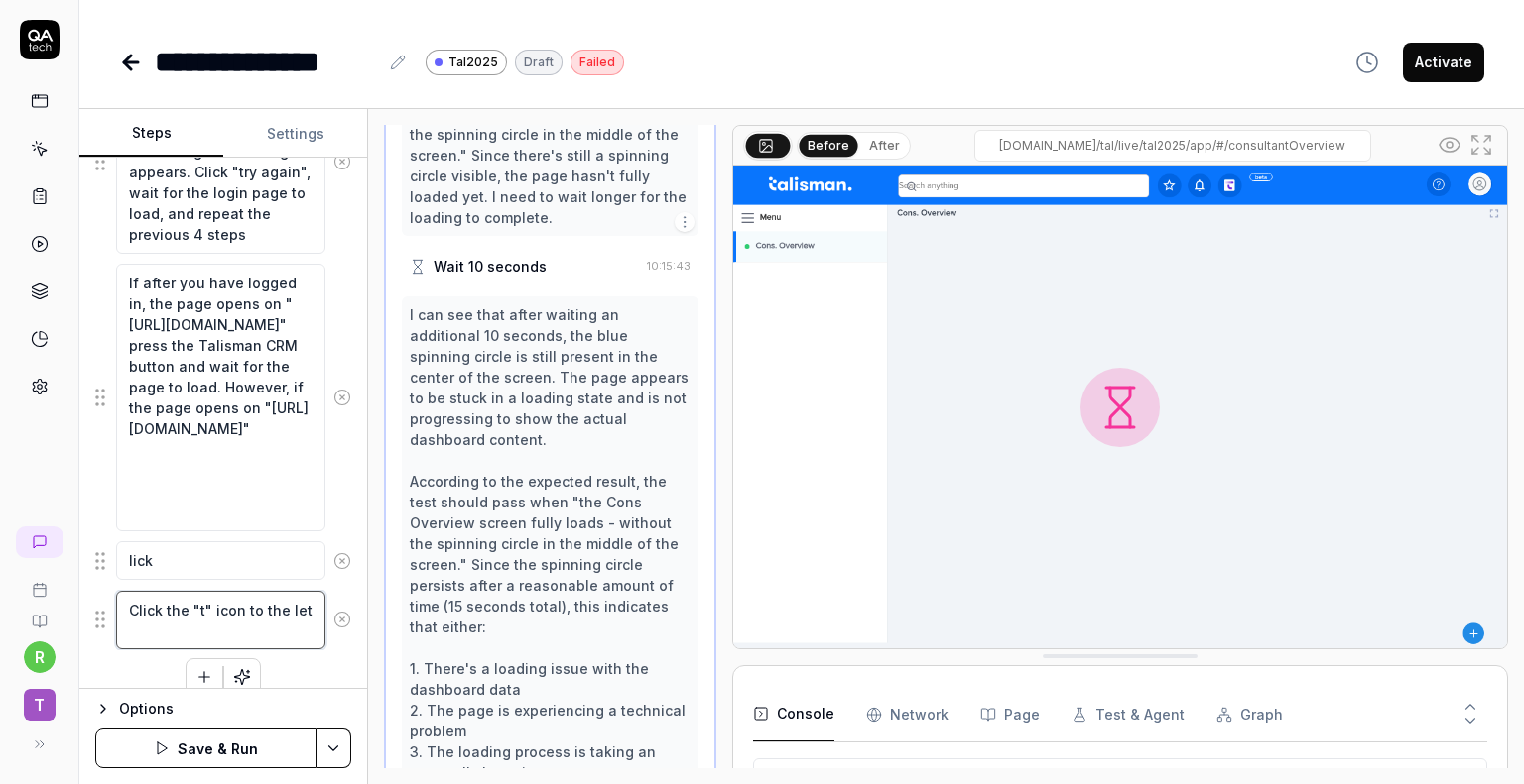
type textarea "Click the "t" icon to the le"
type textarea "*"
type textarea "Click the "t" icon to the lef"
type textarea "*"
type textarea "Click the "t" icon to the left"
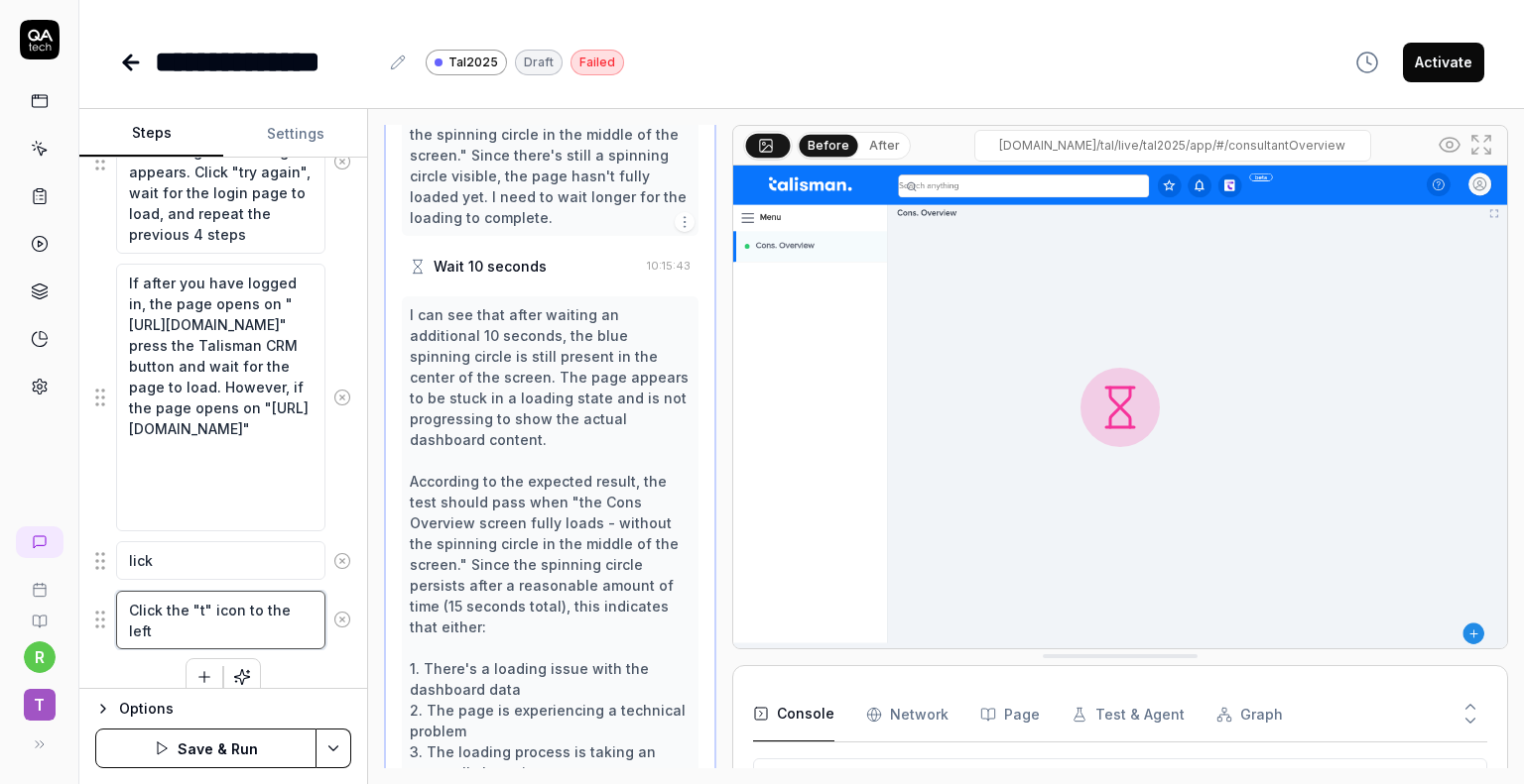
type textarea "*"
type textarea "Click the "t" icon to the left"
type textarea "*"
type textarea "Click the "t" icon to the left o"
type textarea "*"
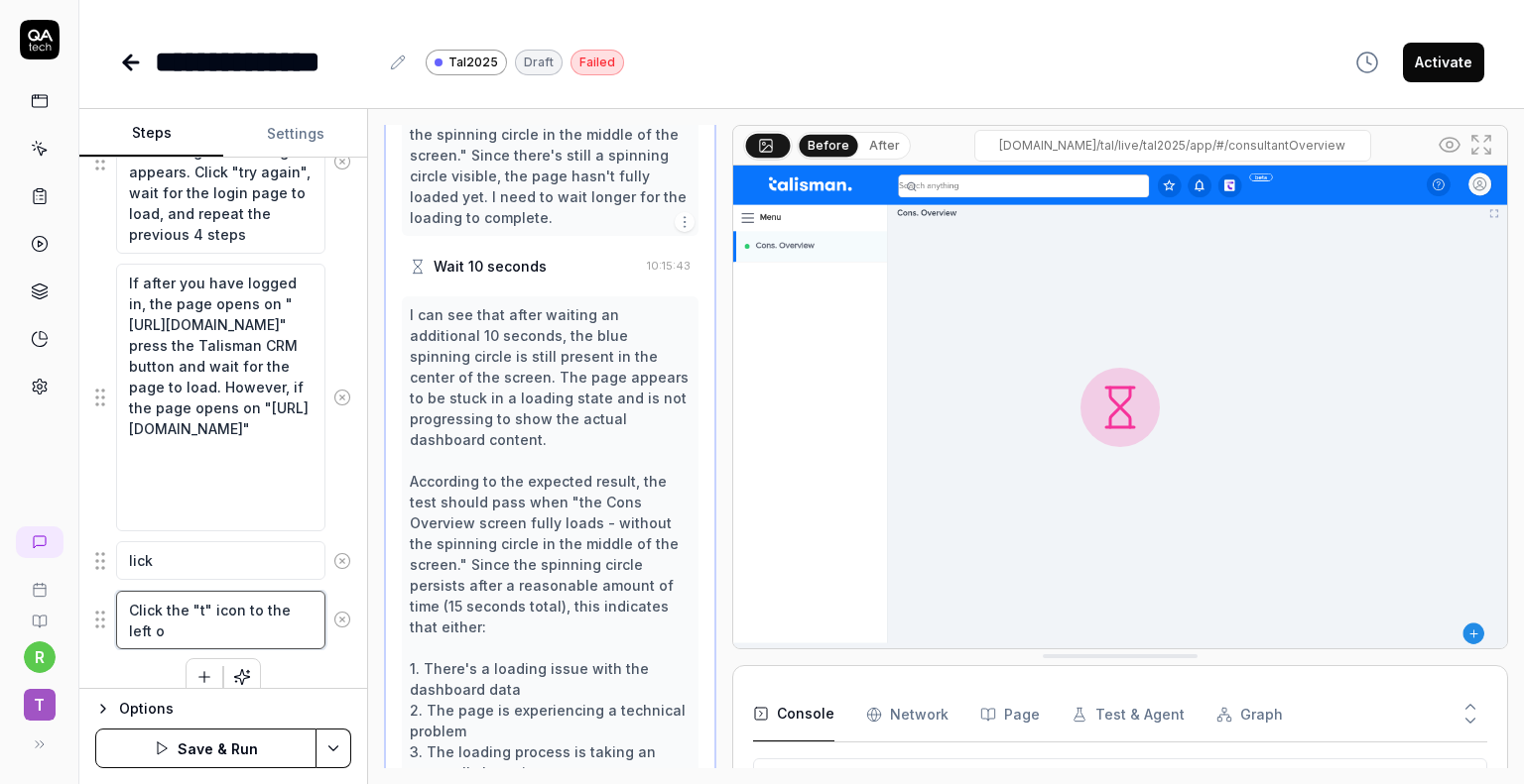
type textarea "Click the "t" icon to the left of"
type textarea "*"
type textarea "Click the "t" icon to the left of"
type textarea "*"
type textarea "Click the "t" icon to the left of t"
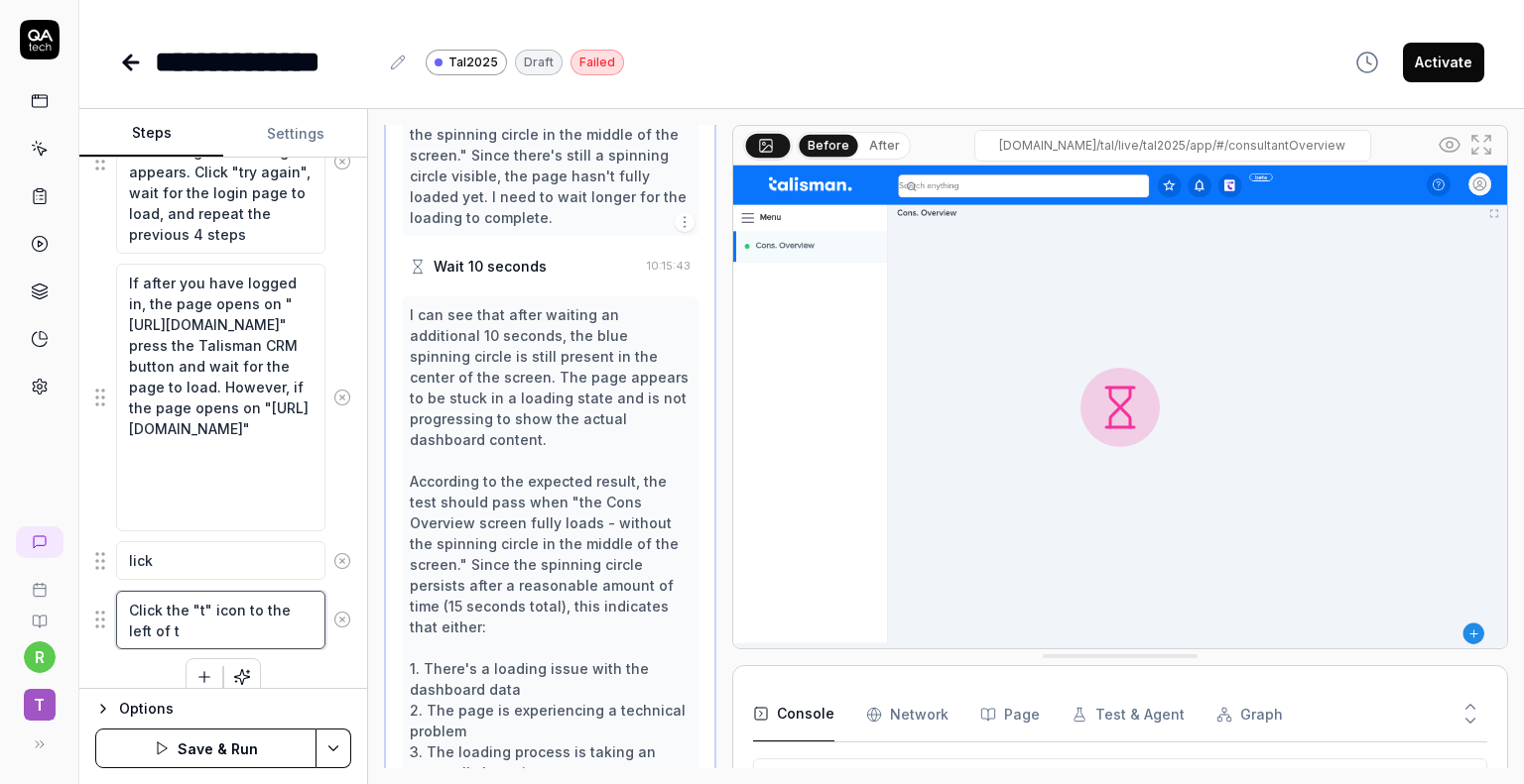
type textarea "*"
type textarea "Click the "t" icon to the left of th"
type textarea "*"
type textarea "Click the "t" icon to the left of the"
type textarea "*"
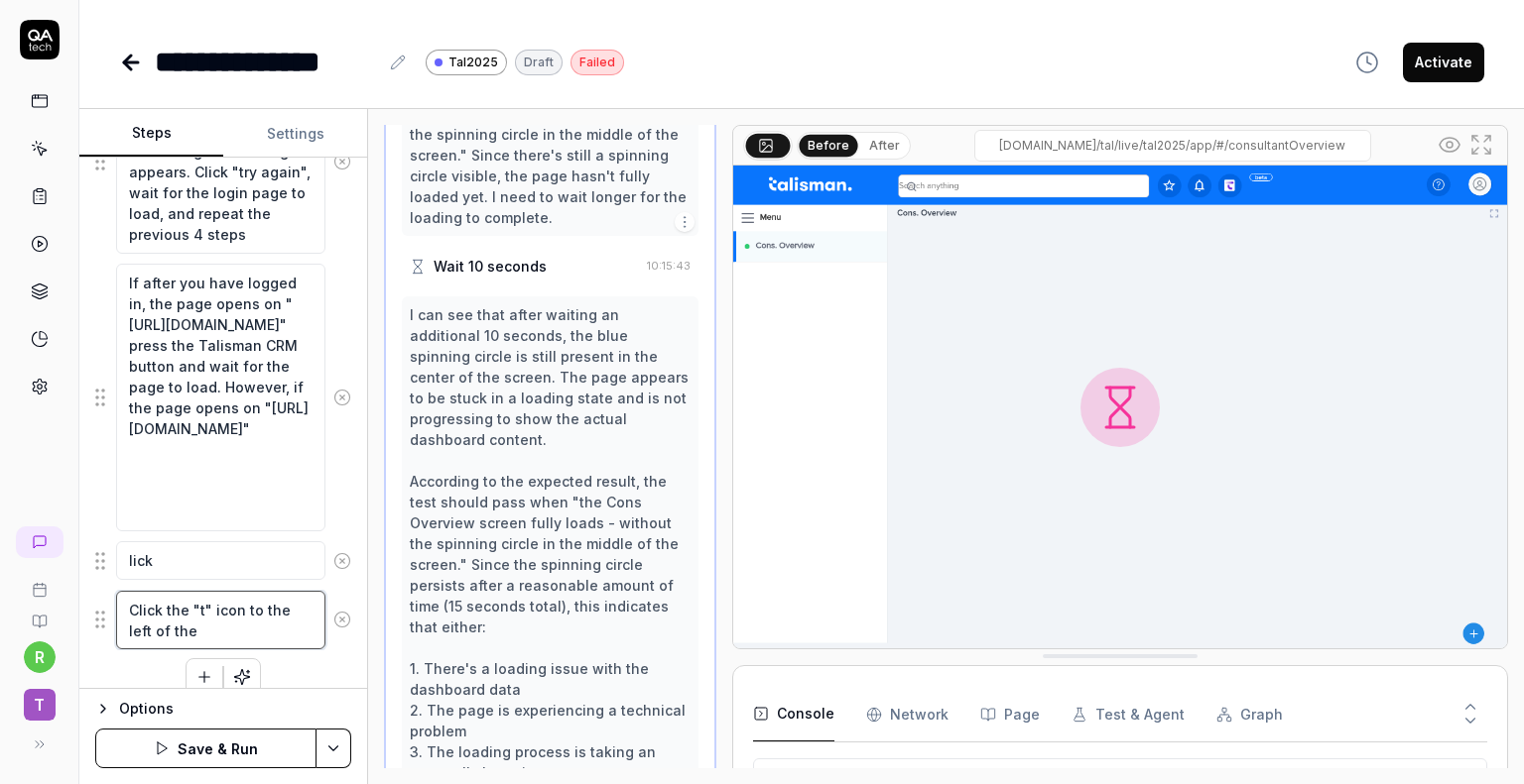
type textarea "Click the "t" icon to the left of the"
type textarea "*"
type textarea "Click the "t" icon to the left of the !"
type textarea "*"
type textarea "Click the "t" icon to the left of the !b"
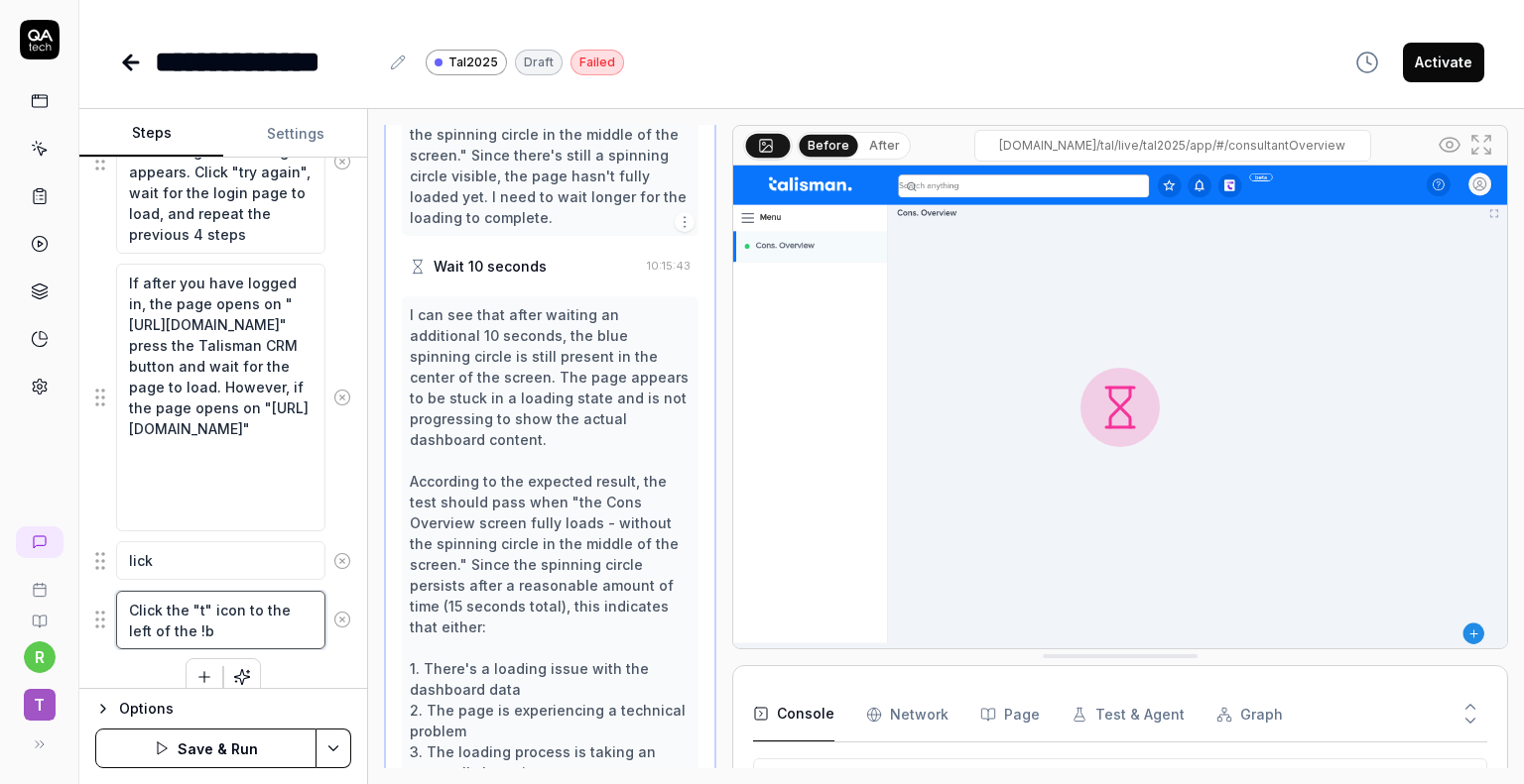
type textarea "*"
type textarea "Click the "t" icon to the left of the !be"
type textarea "*"
type textarea "Click the "t" icon to the left of the !bet"
type textarea "*"
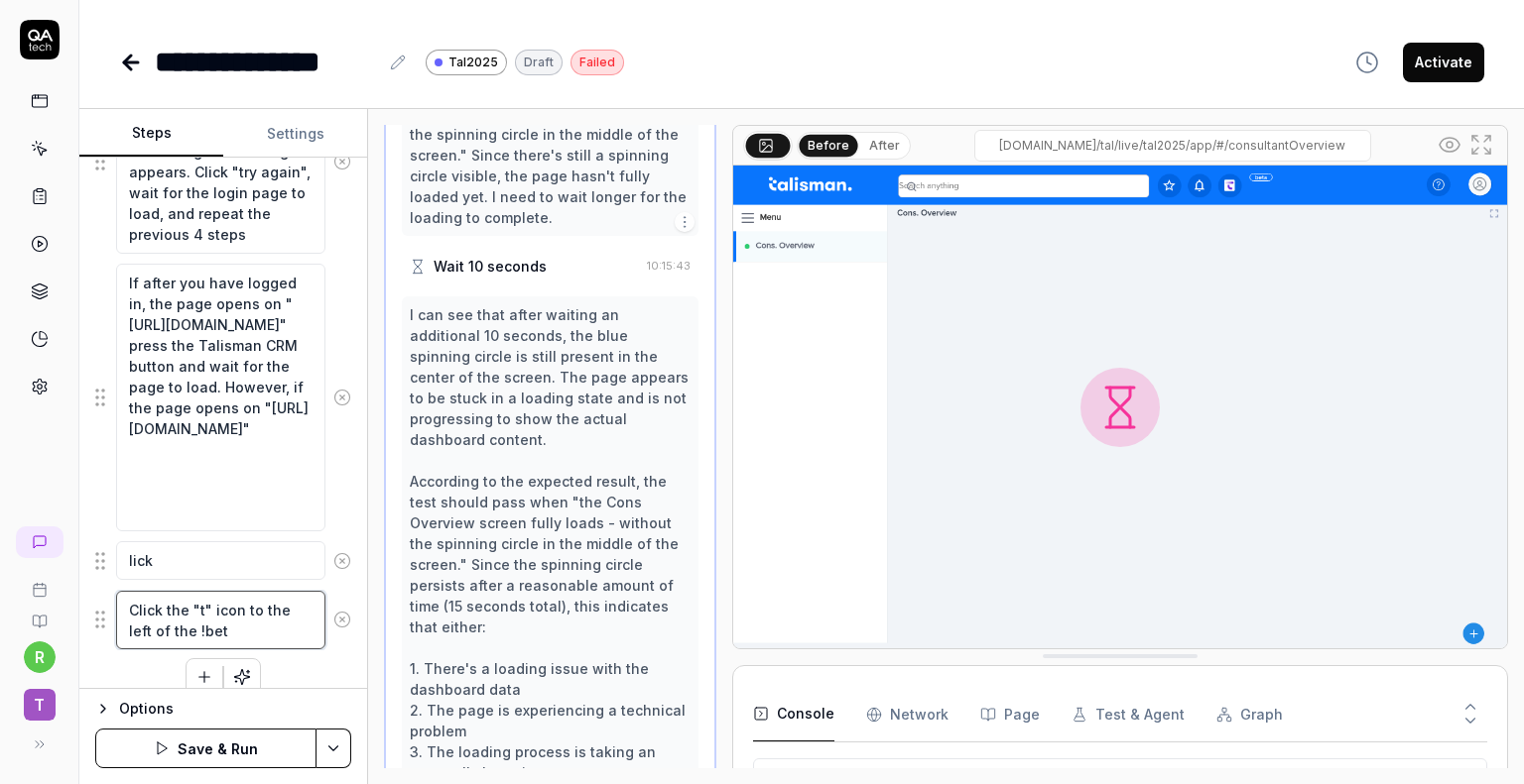
type textarea "Click the "t" icon to the left of the !beta"
type textarea "*"
type textarea "Click the "t" icon to the left of the !bet"
type textarea "*"
type textarea "Click the "t" icon to the left of the !be"
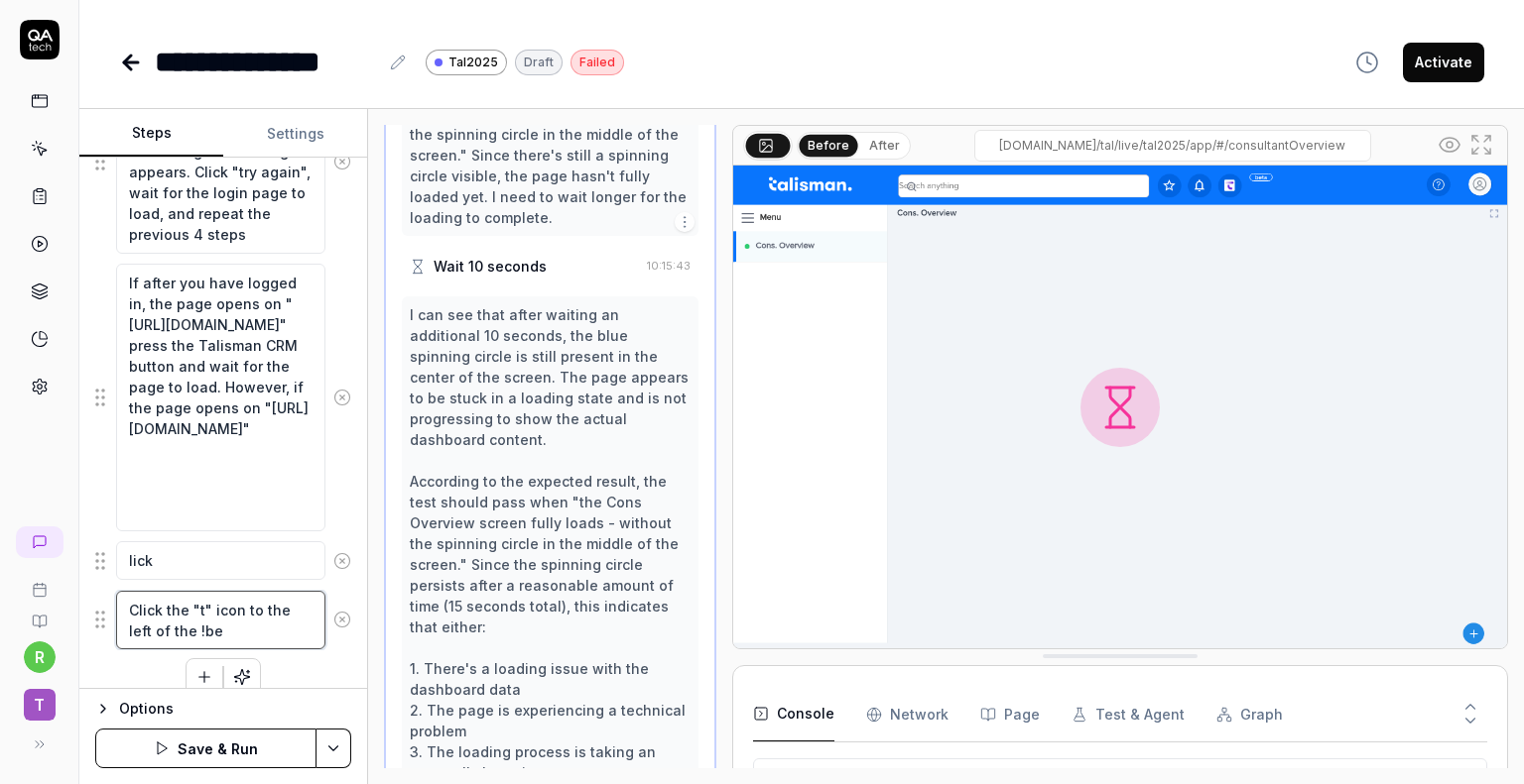
type textarea "*"
type textarea "Click the "t" icon to the left of the !b"
type textarea "*"
type textarea "Click the "t" icon to the left of the !"
type textarea "*"
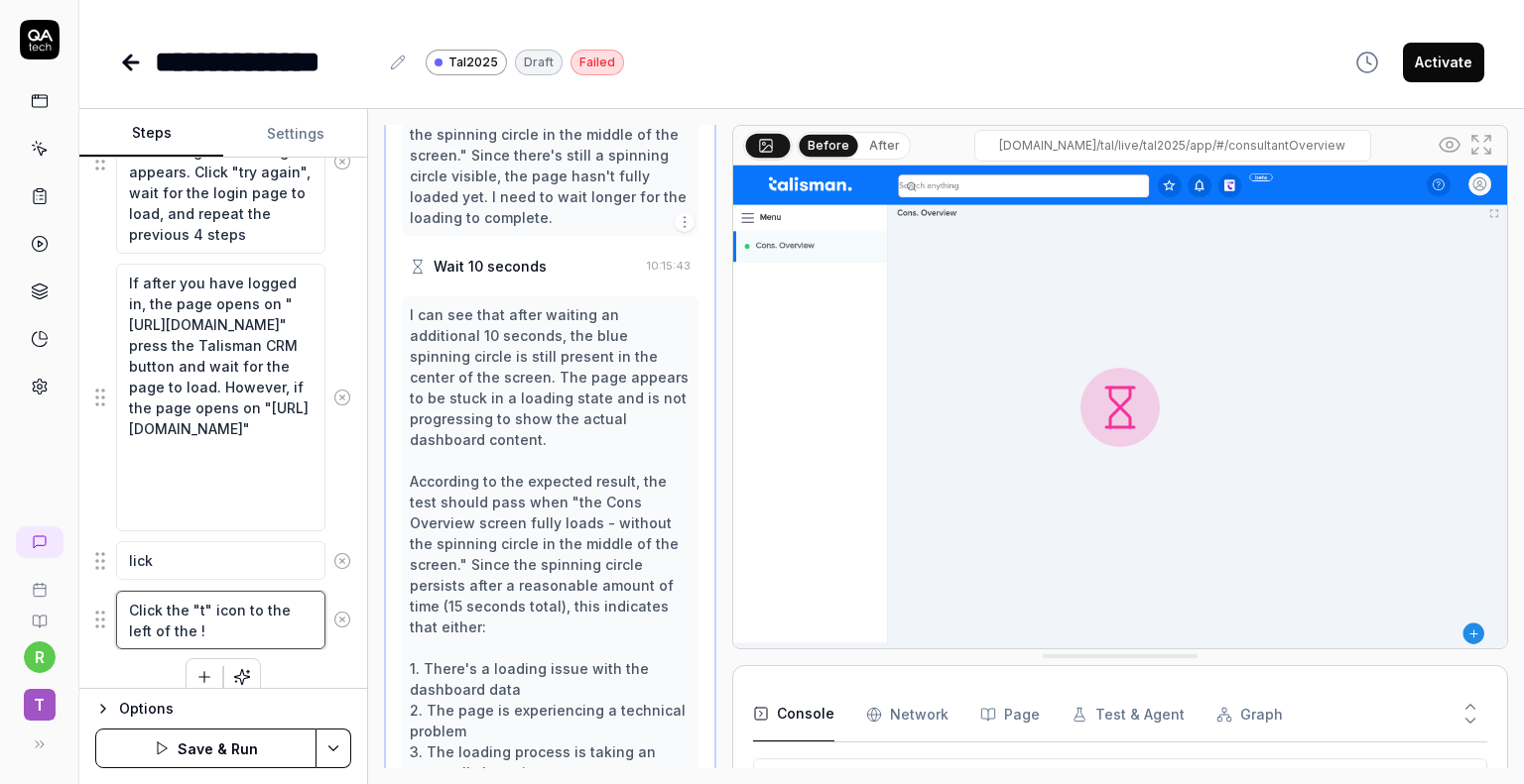
type textarea "Click the "t" icon to the left of the"
click at [239, 606] on textarea "Click the "t" icon to the left of the" at bounding box center [220, 621] width 209 height 60
type textarea "*"
type textarea "Click the "t" icon to the left of the"
type textarea "*"
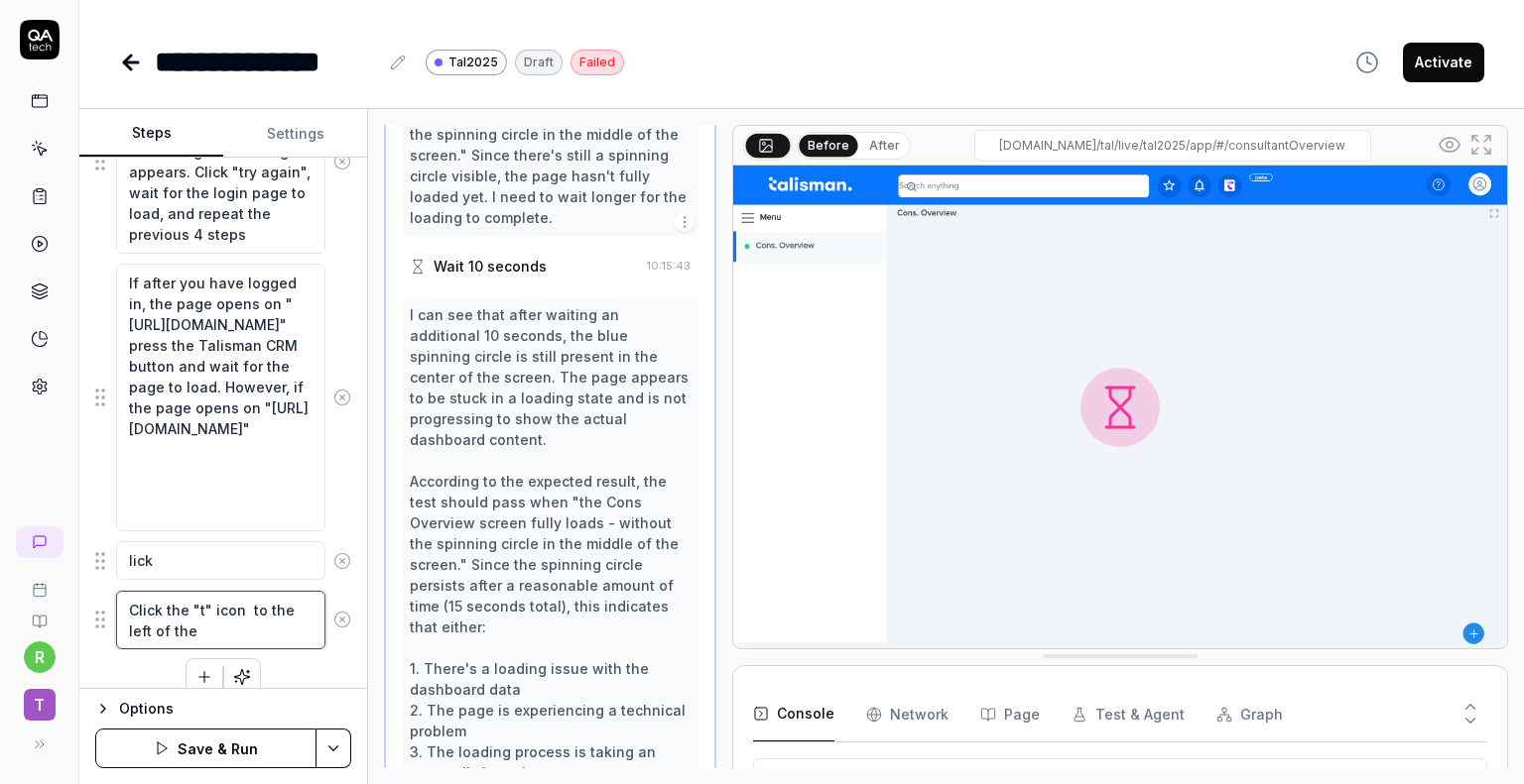
type textarea "Click the "t" icon b to the left of the"
type textarea "*"
type textarea "Click the "t" icon bu to the left of the"
type textarea "*"
type textarea "Click the "t" icon but to the left of the"
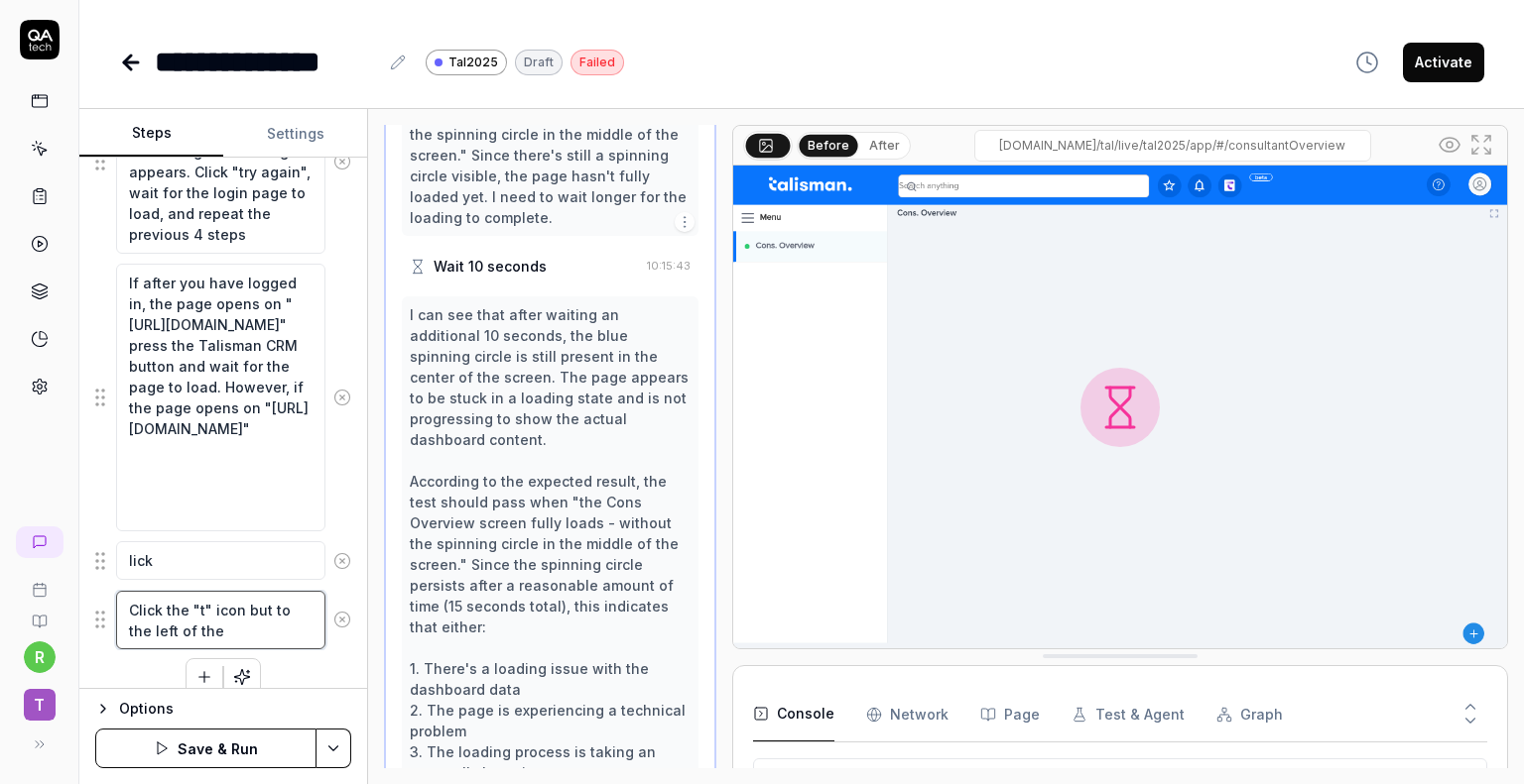
type textarea "*"
type textarea "Click the "t" icon butt to the left of the"
type textarea "*"
type textarea "Click the "t" icon butto to the left of the"
type textarea "*"
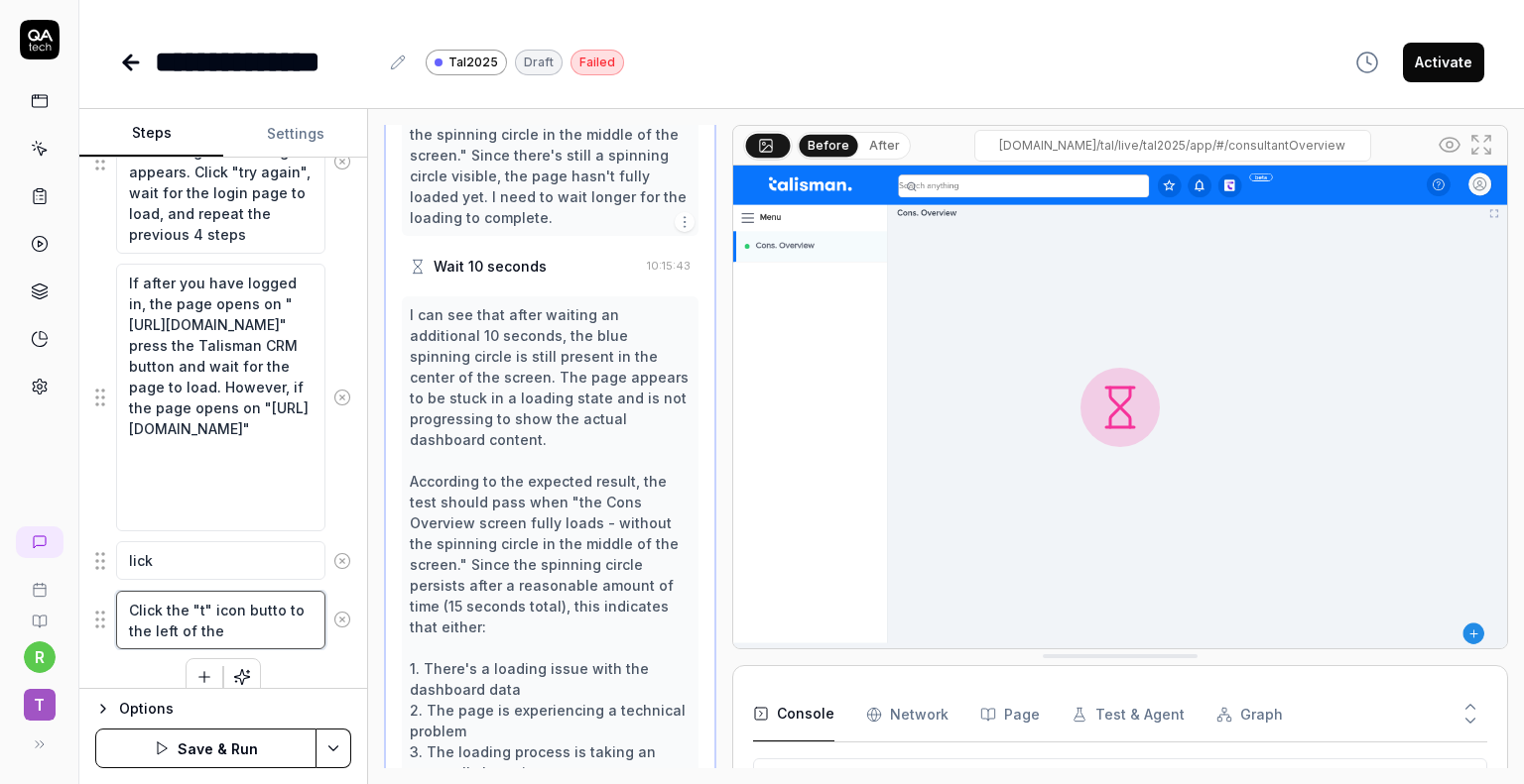
type textarea "Click the "t" icon button to the left of the"
click at [242, 629] on textarea "Click the "t" icon button to the left of the" at bounding box center [220, 621] width 209 height 60
type textarea "*"
type textarea "Click the "t" icon button to the left of the ""
type textarea "*"
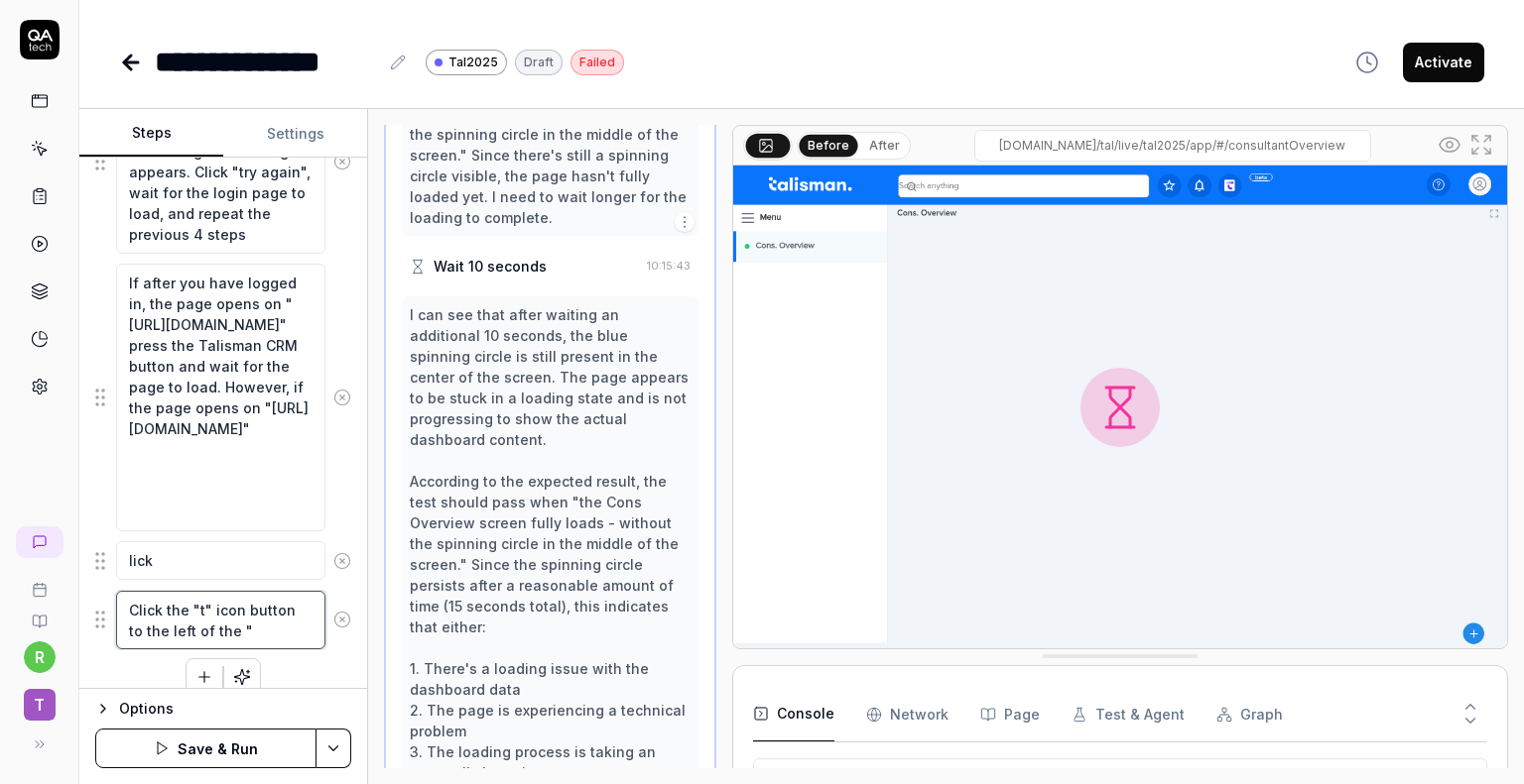
type textarea "Click the "t" icon button to the left of the "b"
type textarea "*"
type textarea "Click the "t" icon button to the left of the "be"
type textarea "*"
type textarea "Click the "t" icon button to the left of the "bet"
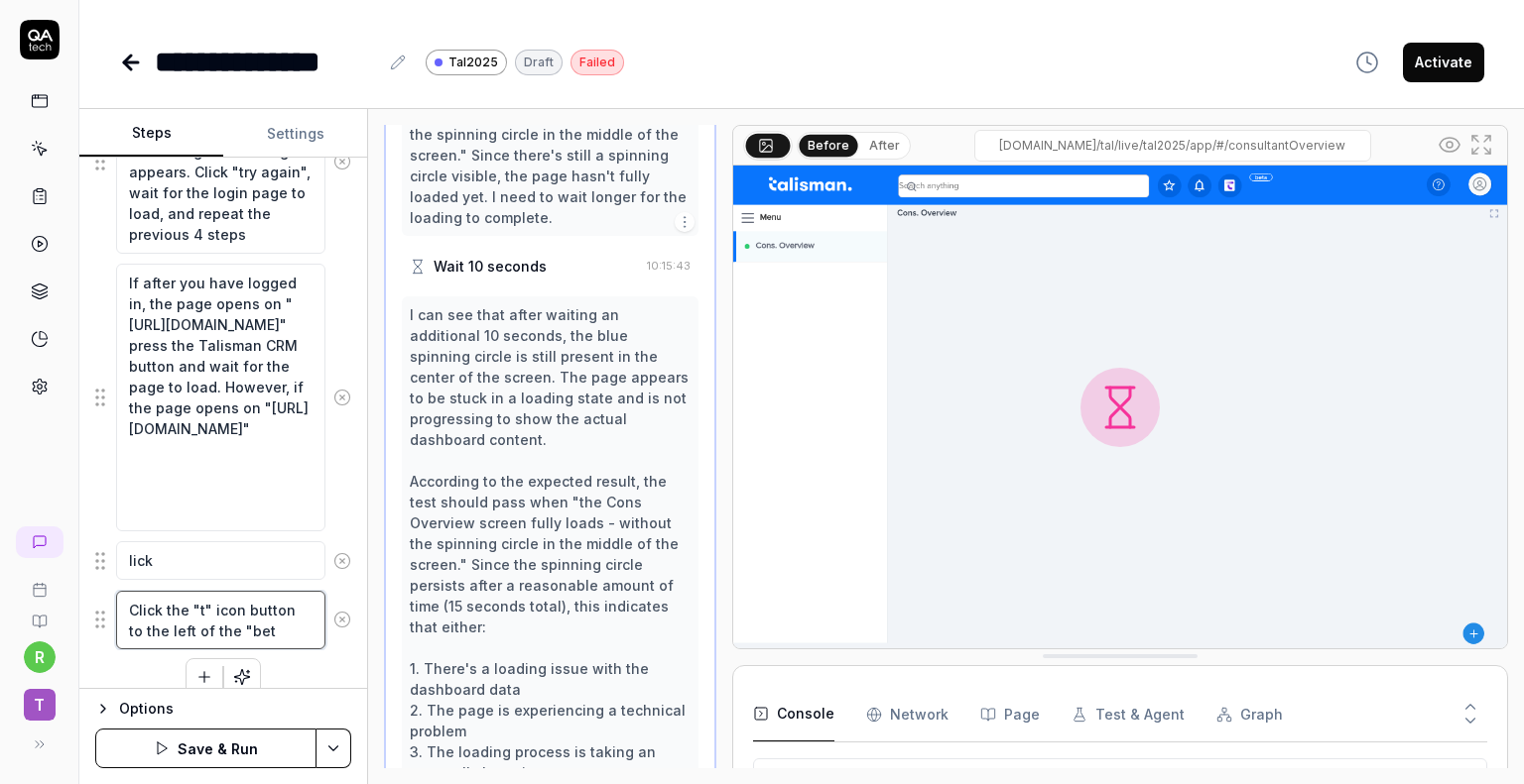
type textarea "*"
type textarea "Click the "t" icon button to the left of the "beta"
type textarea "*"
type textarea "Click the "t" icon button to the left of the "beta"
type textarea "*"
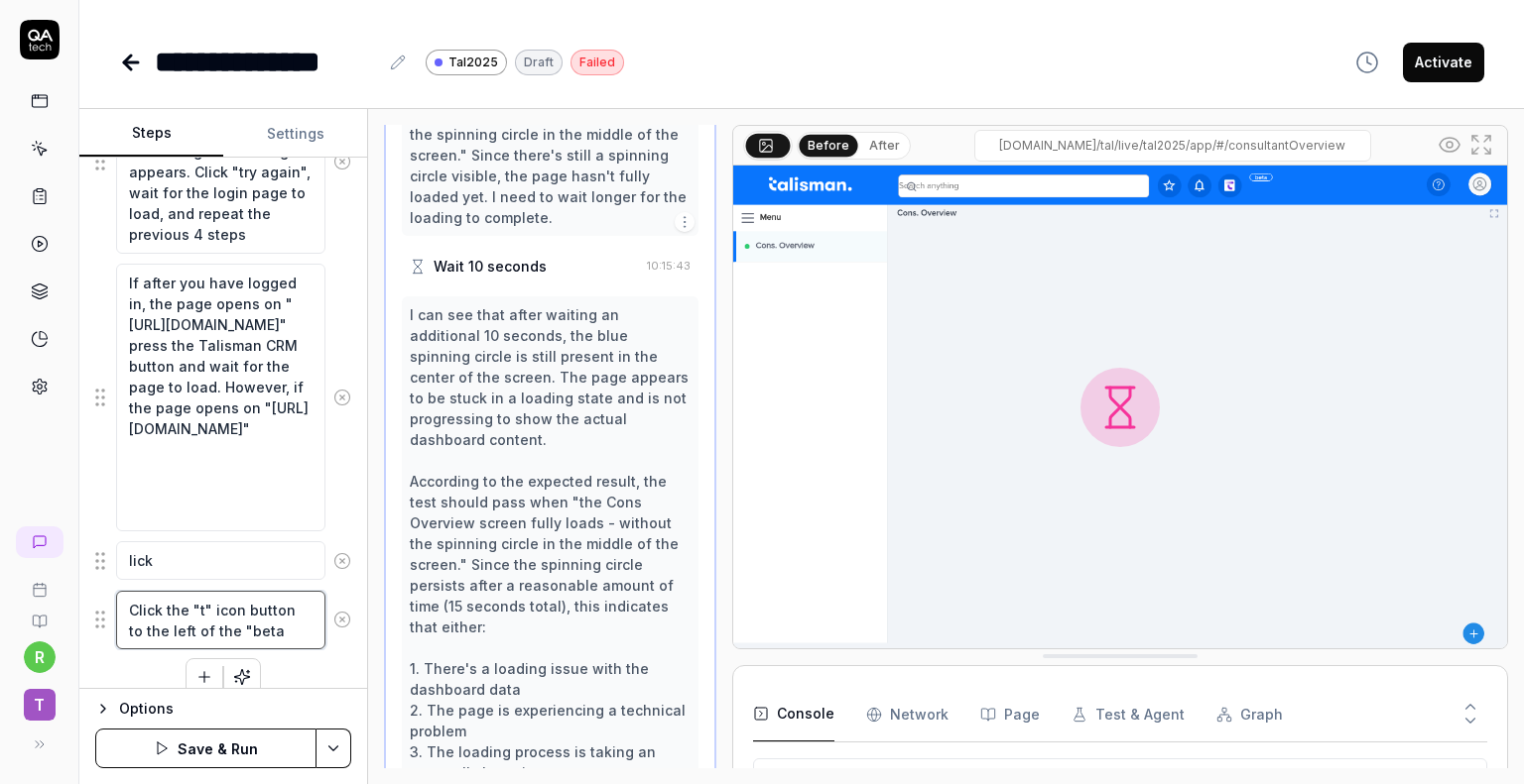
type textarea "Click the "t" icon button to the left of the "beta"
type textarea "*"
type textarea "Click the "t" icon button to the left of the "beta""
type textarea "*"
type textarea "Click the "t" icon button to the left of the "beta""
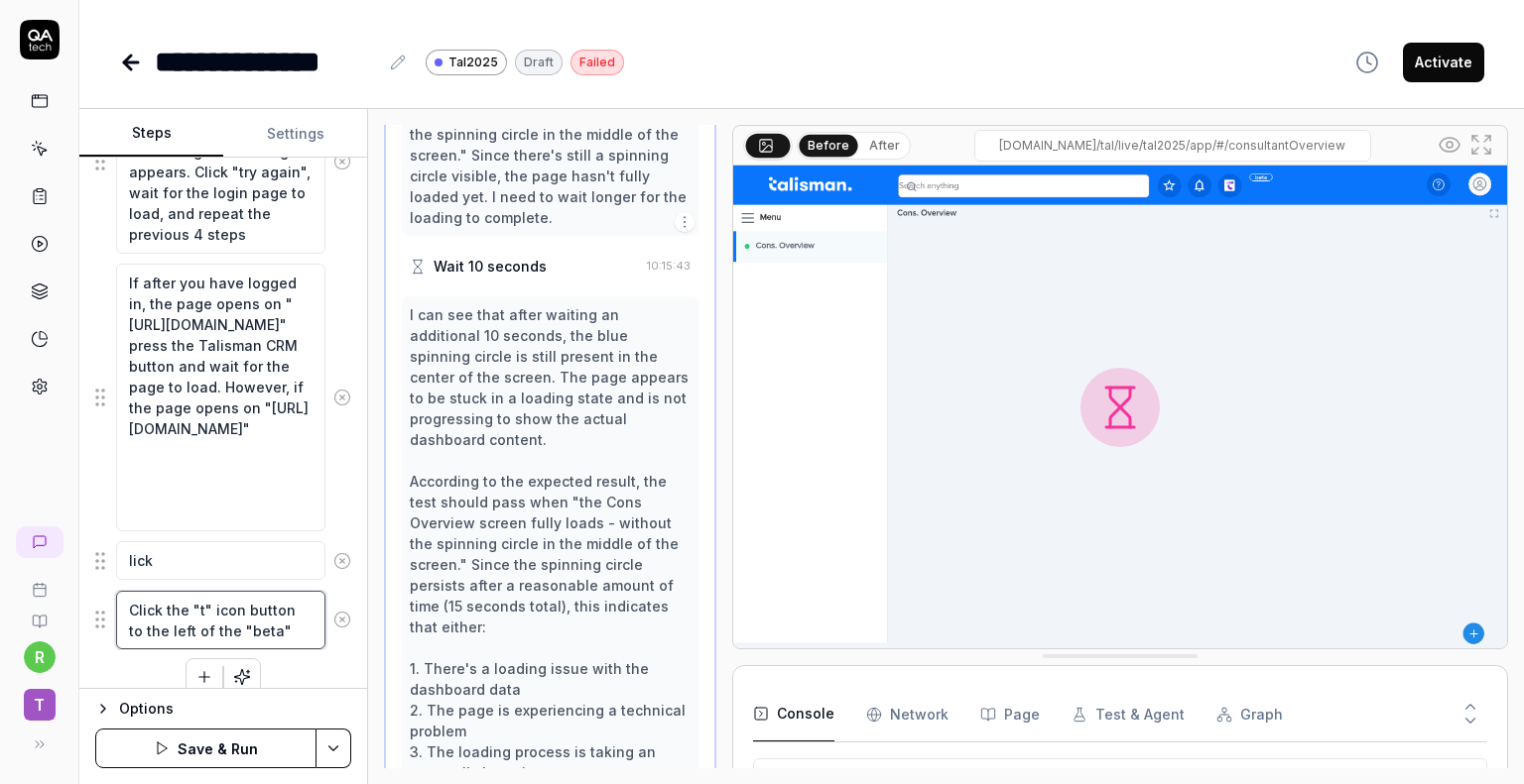
type textarea "*"
type textarea "Click the "t" icon button to the left of the "beta" t"
type textarea "*"
type textarea "Click the "t" icon button to the left of the "beta" te"
type textarea "*"
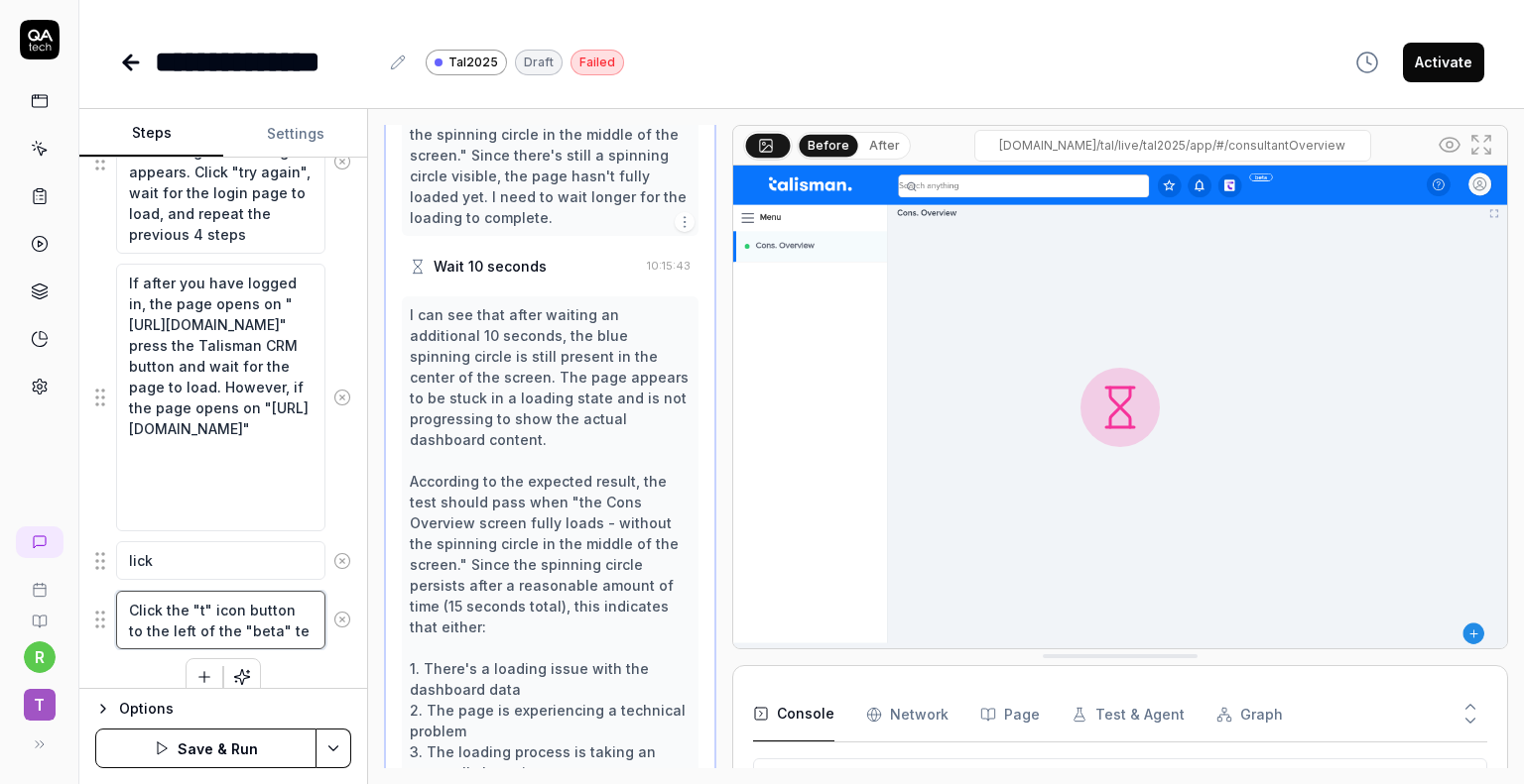
type textarea "Click the "t" icon button to the left of the "beta" tex"
type textarea "*"
type textarea "Click the "t" icon button to the left of the "beta" text"
type textarea "*"
type textarea "Click the "t" icon button to the left of the "beta" text"
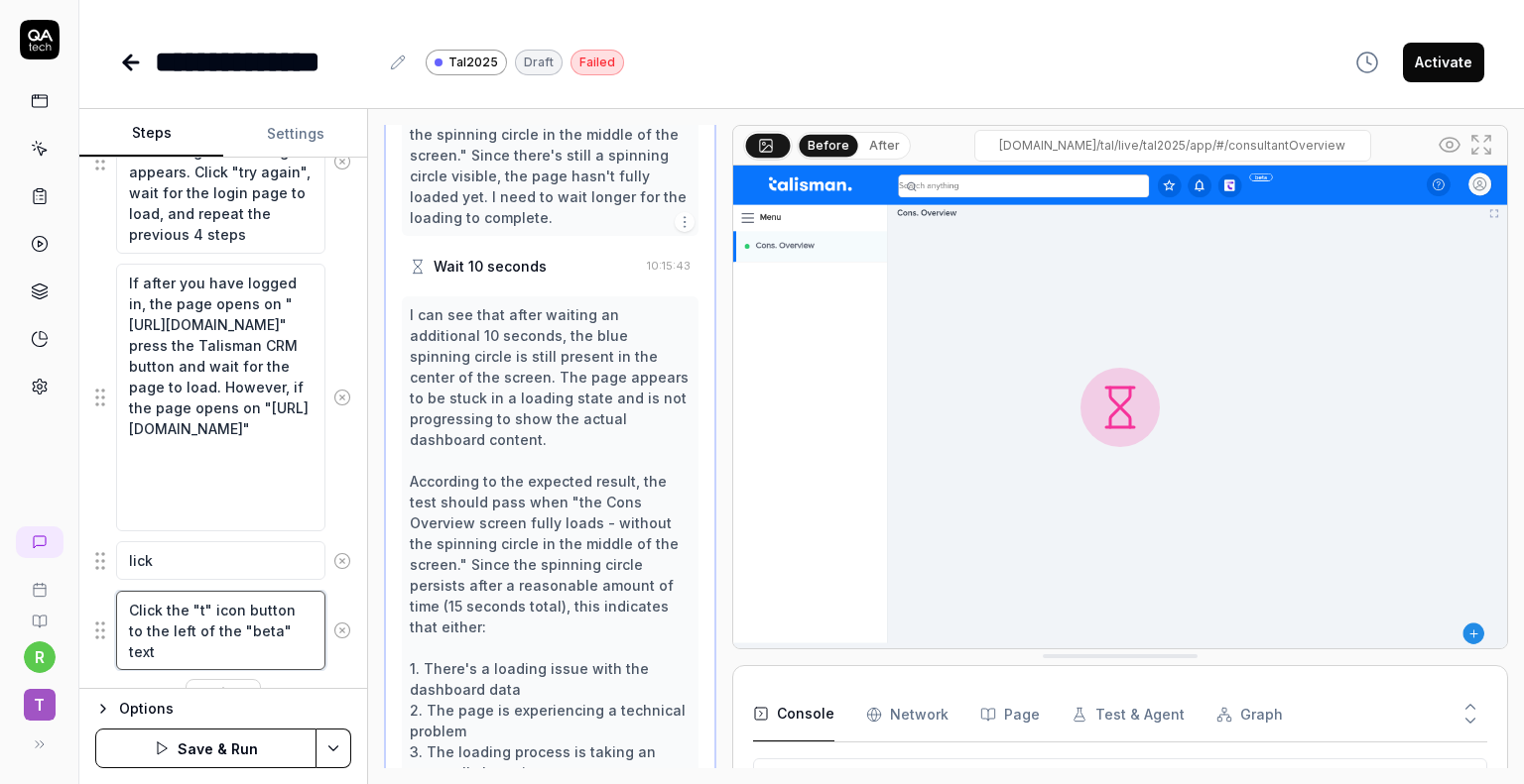
type textarea "*"
type textarea "Click the "t" icon button to the left of the "beta" text -"
type textarea "*"
type textarea "Click the "t" icon button to the left of the "beta" text -"
type textarea "*"
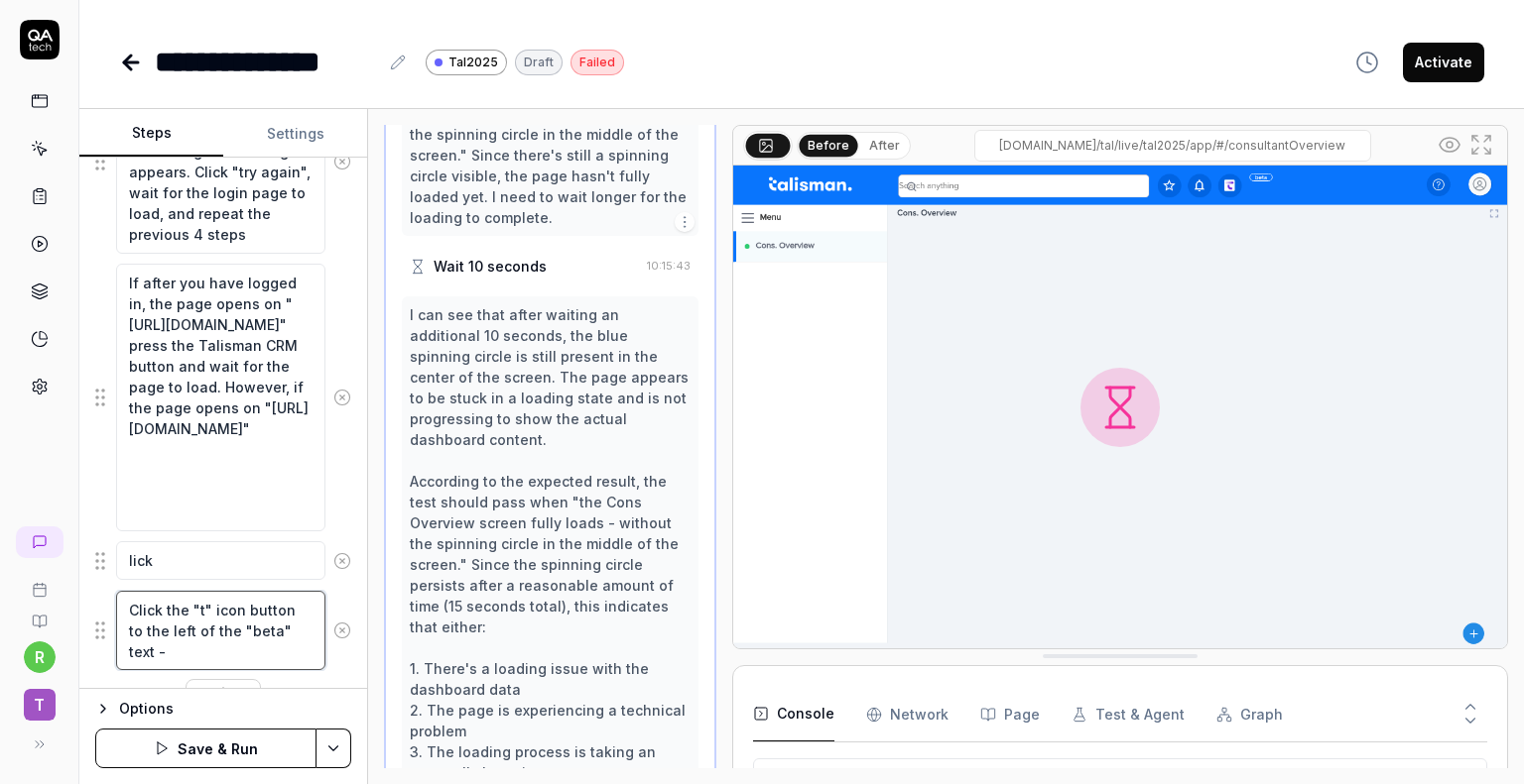
type textarea "Click the "t" icon button to the left of the "beta" text - w"
type textarea "*"
type textarea "Click the "t" icon button to the left of the "beta" text - wa"
type textarea "*"
type textarea "Click the "t" icon button to the left of the "beta" text - wai"
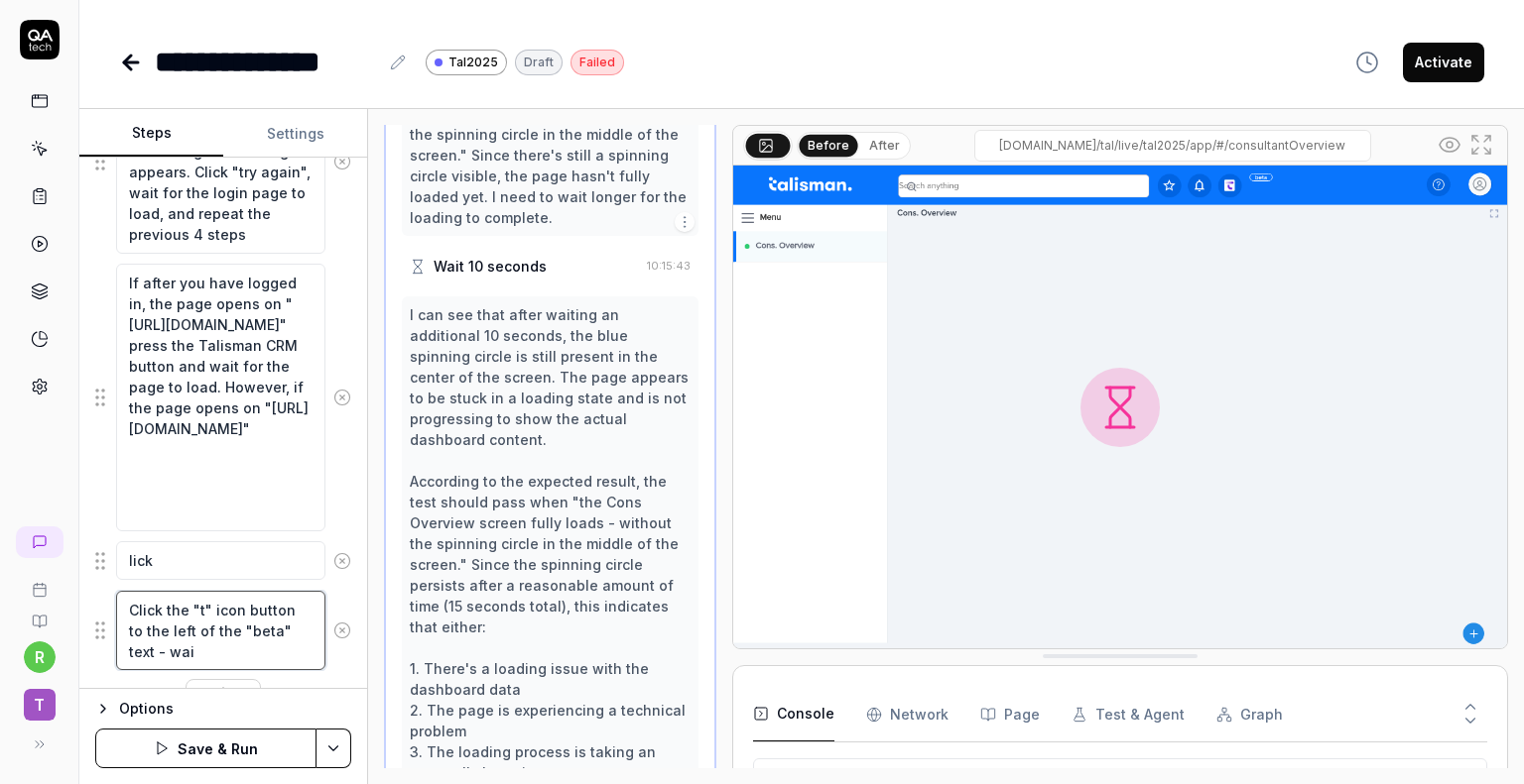
type textarea "*"
type textarea "Click the "t" icon button to the left of the "beta" text - wait"
type textarea "*"
type textarea "Click the "t" icon button to the left of the "beta" text - wait"
type textarea "*"
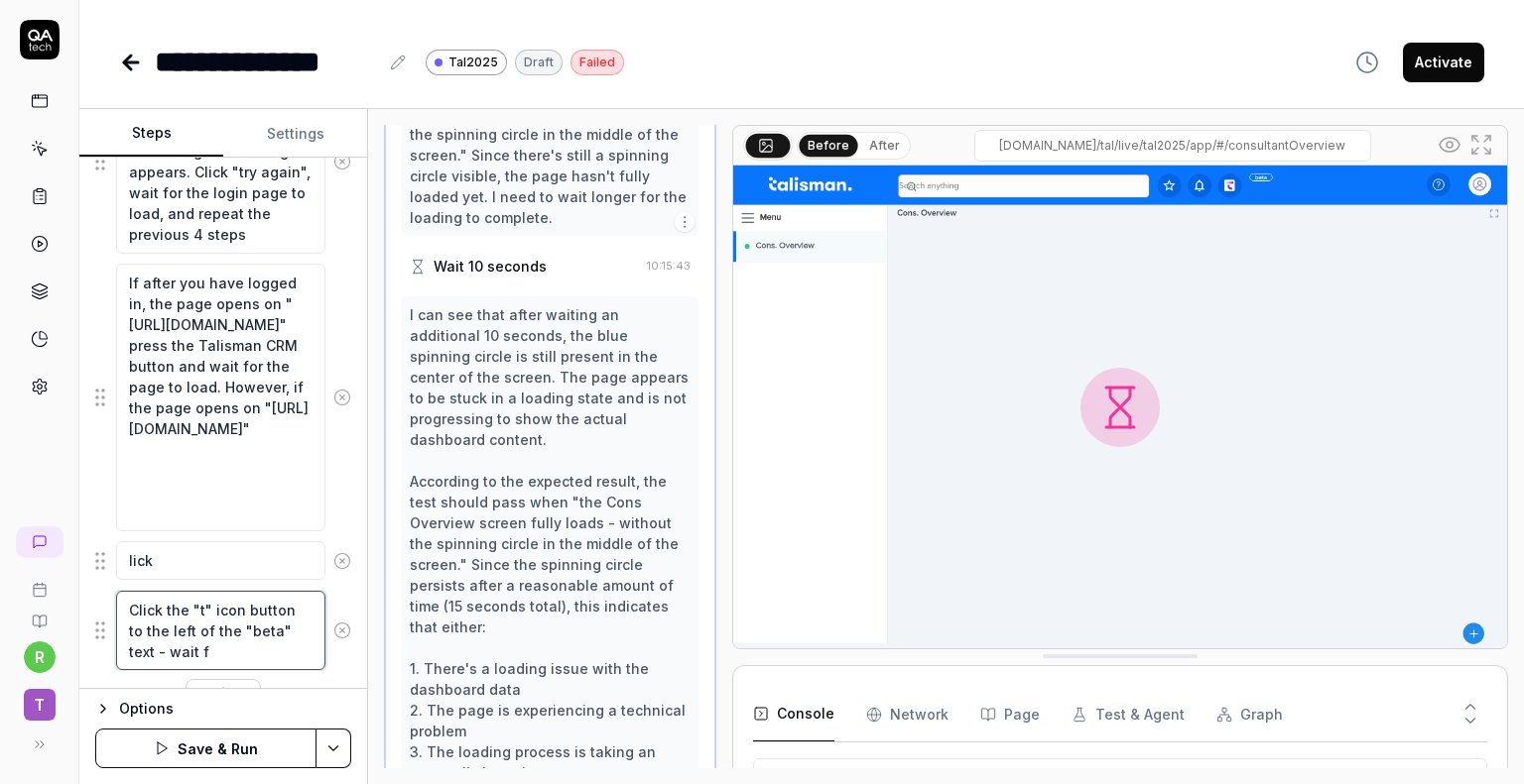
type textarea "Click the "t" icon button to the left of the "beta" text - wait fo"
type textarea "*"
type textarea "Click the "t" icon button to the left of the "beta" text - wait for"
type textarea "*"
type textarea "Click the "t" icon button to the left of the "beta" text - wait for"
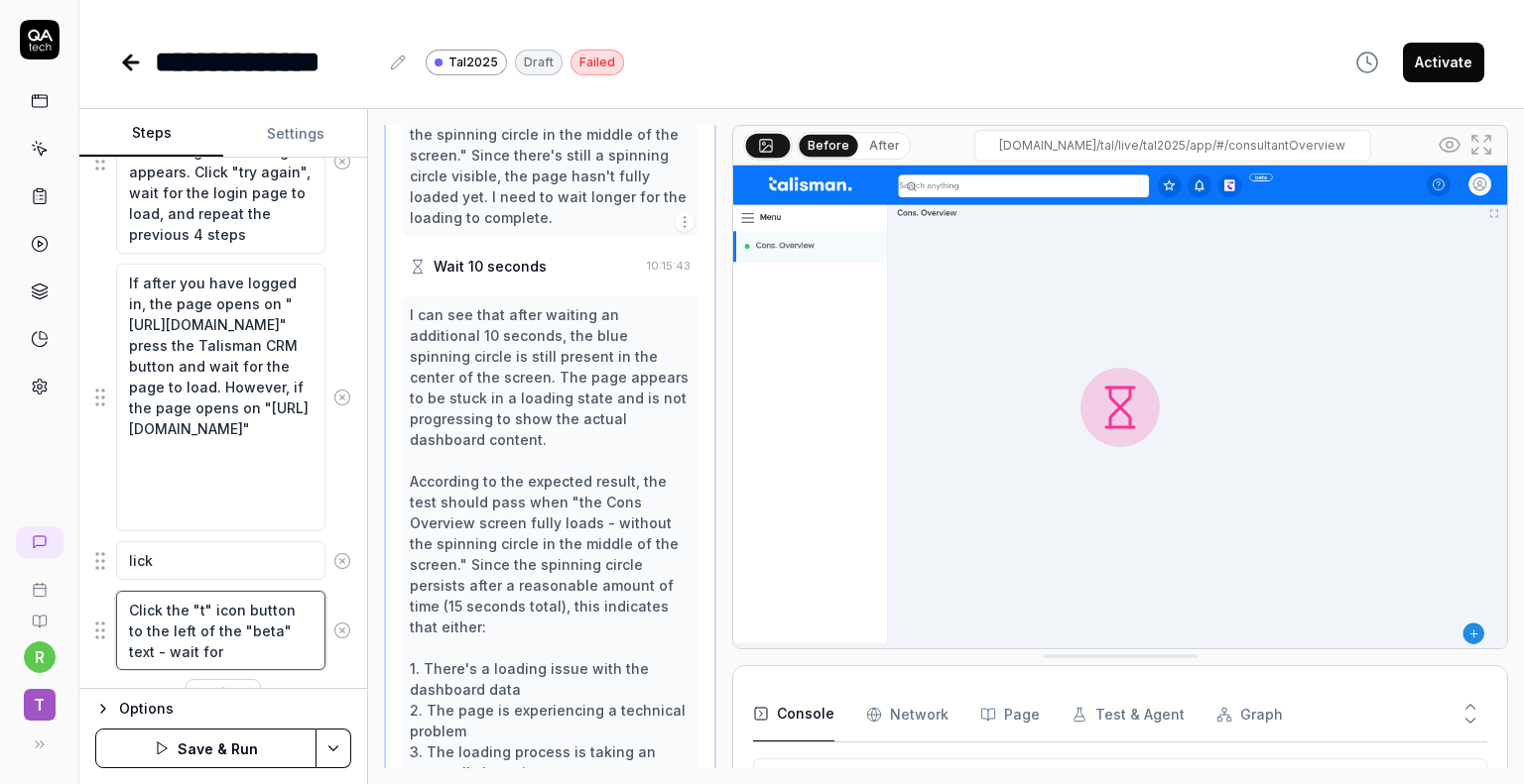
type textarea "*"
type textarea "Click the "t" icon button to the left of the "beta" text - wait for t"
type textarea "*"
type textarea "Click the "t" icon button to the left of the "beta" text - wait for th"
type textarea "*"
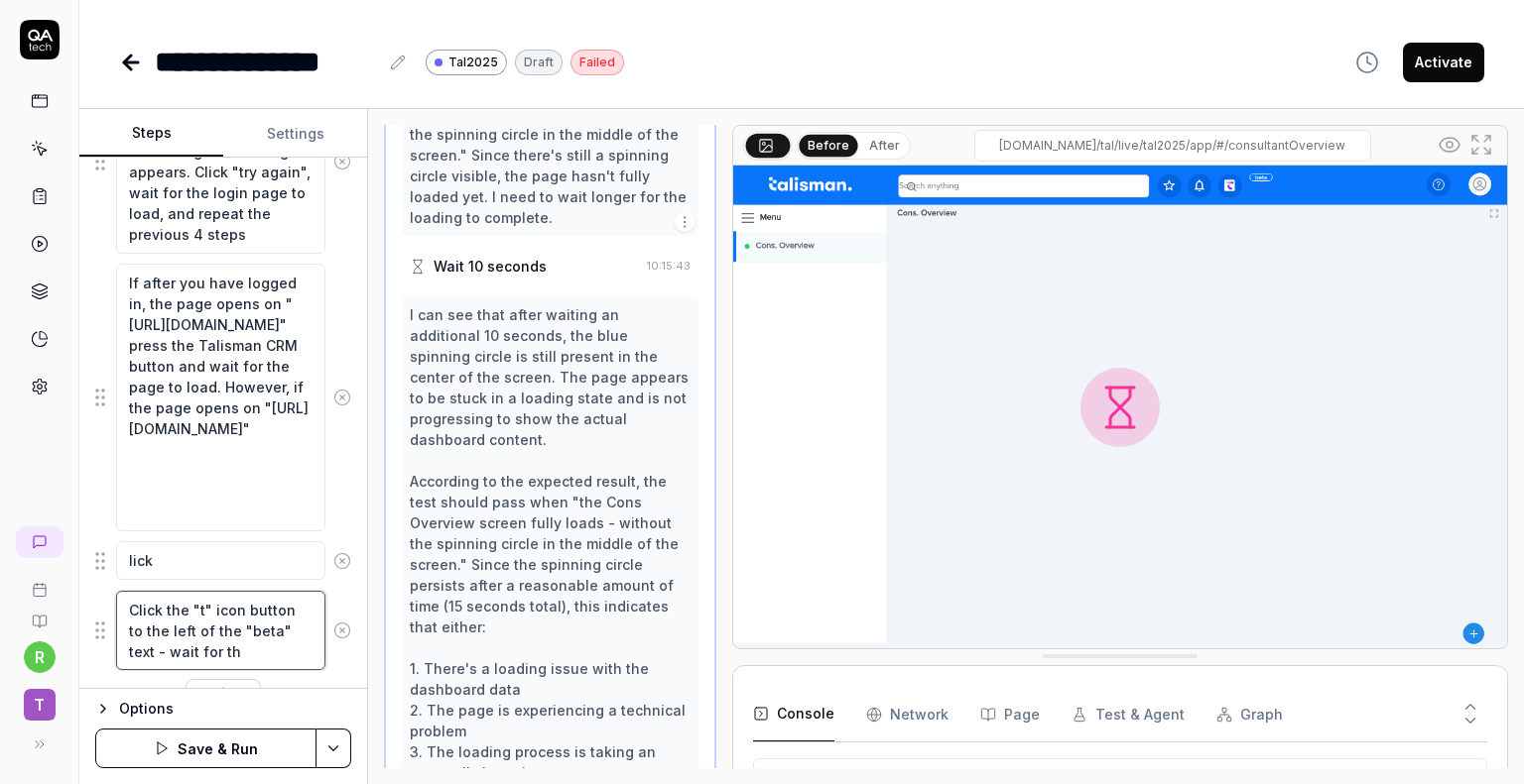
type textarea "Click the "t" icon button to the left of the "beta" text - wait for the"
type textarea "*"
type textarea "Click the "t" icon button to the left of the "beta" text - wait for the"
type textarea "*"
type textarea "Click the "t" icon button to the left of the "beta" text - wait for the s"
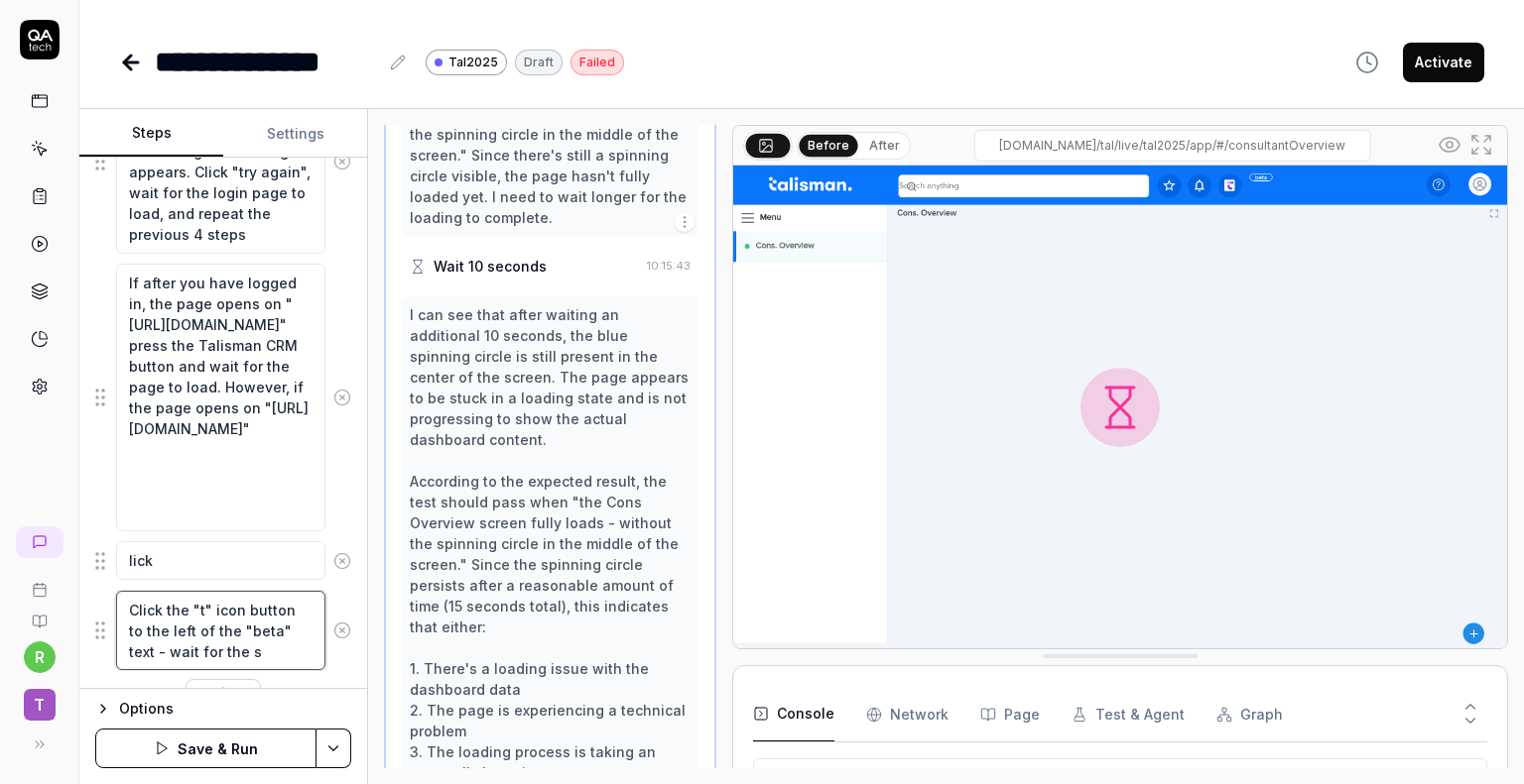
type textarea "*"
click at [333, 553] on icon at bounding box center [342, 561] width 18 height 18
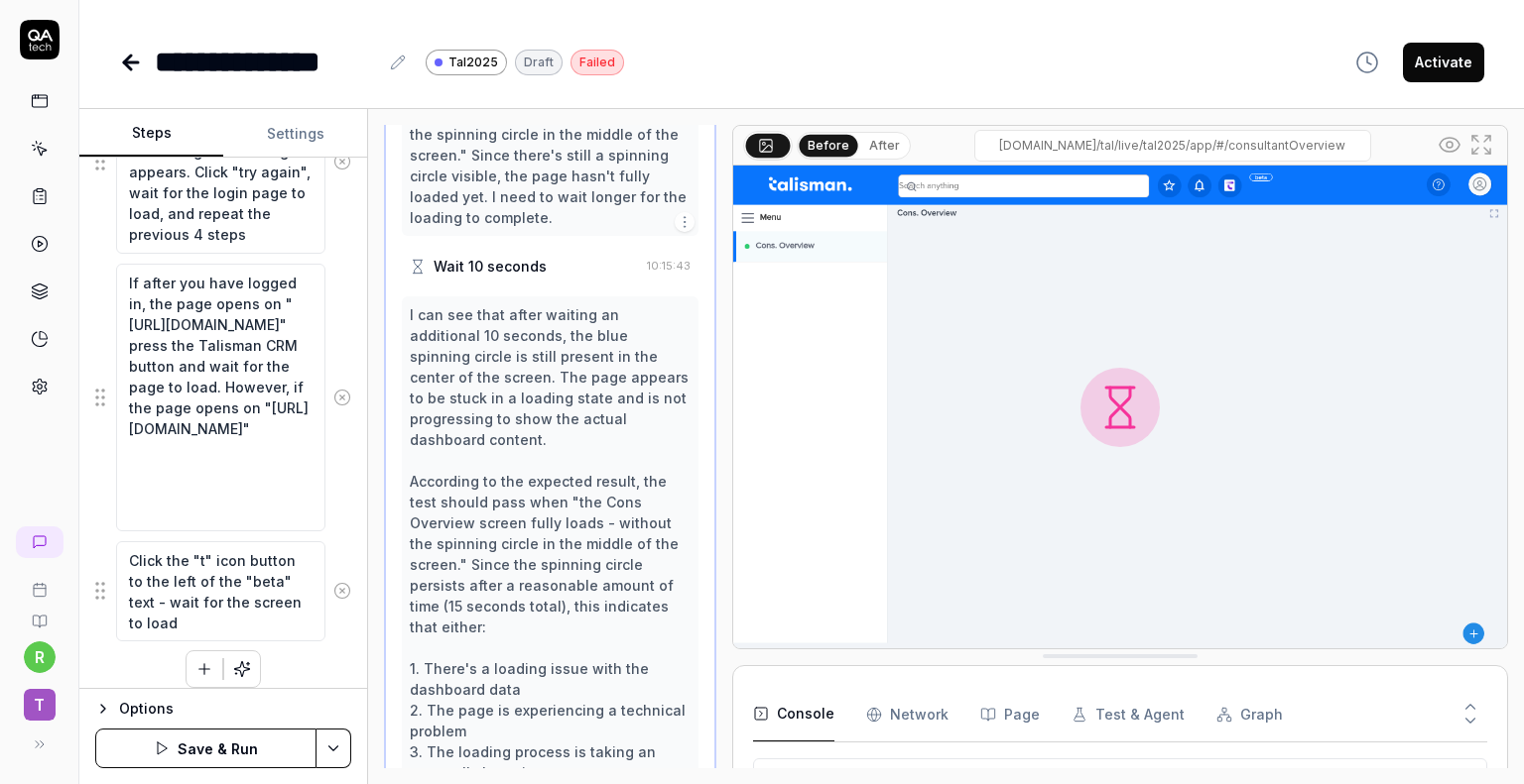
click at [238, 750] on button "Save & Run" at bounding box center [206, 749] width 221 height 40
